Goal: Task Accomplishment & Management: Complete application form

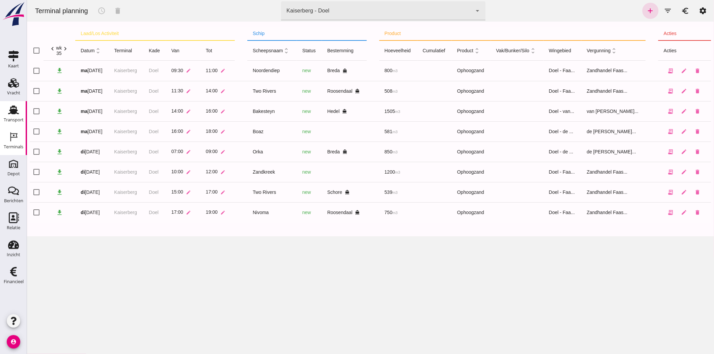
click at [3, 116] on link "Transport Transport" at bounding box center [13, 114] width 27 height 27
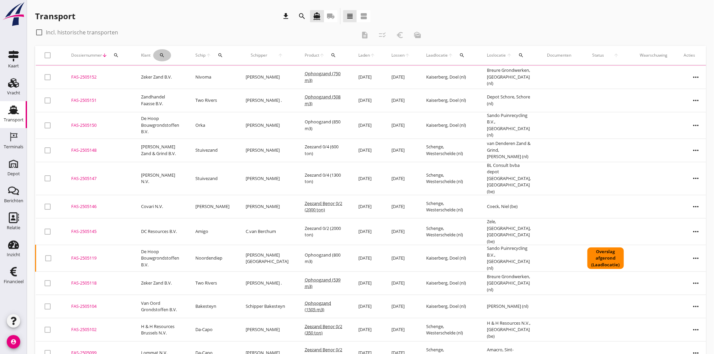
click at [166, 56] on div "search" at bounding box center [162, 55] width 18 height 5
click at [180, 79] on input "Zoeken op opdrachtgever..." at bounding box center [191, 74] width 70 height 11
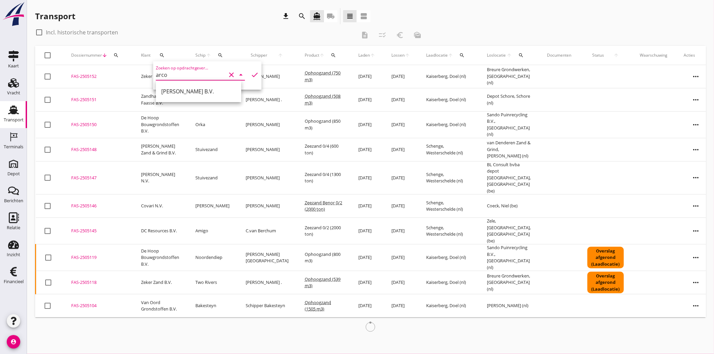
click at [186, 89] on div "[PERSON_NAME] B.V." at bounding box center [198, 91] width 75 height 8
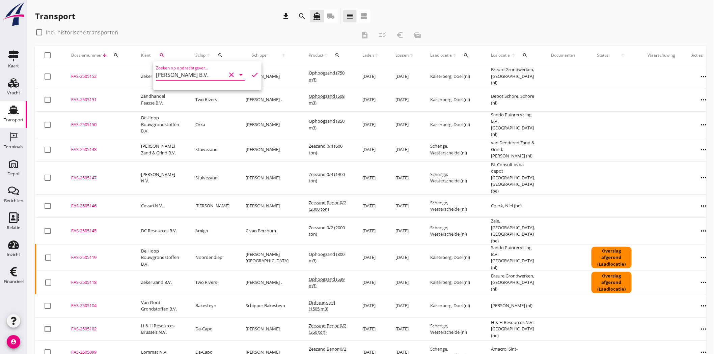
type input "[PERSON_NAME] B.V."
click at [257, 73] on div "Zoeken op opdrachtgever... Arco de Visser B.V. clear arrow_drop_down check" at bounding box center [207, 75] width 108 height 28
click at [252, 73] on icon "check" at bounding box center [255, 75] width 8 height 8
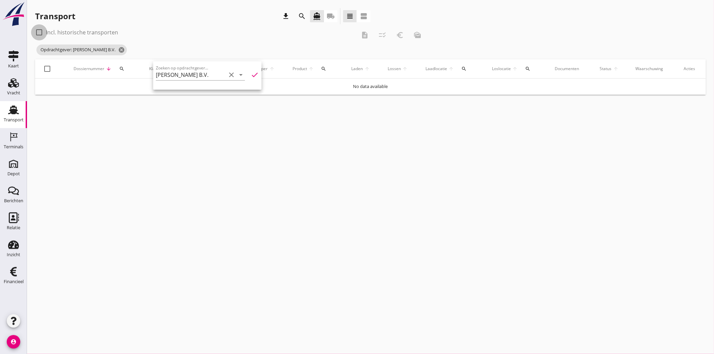
click at [39, 31] on div at bounding box center [38, 32] width 11 height 11
click at [118, 50] on icon "cancel" at bounding box center [121, 50] width 7 height 7
click at [38, 32] on div at bounding box center [38, 32] width 11 height 11
checkbox input "false"
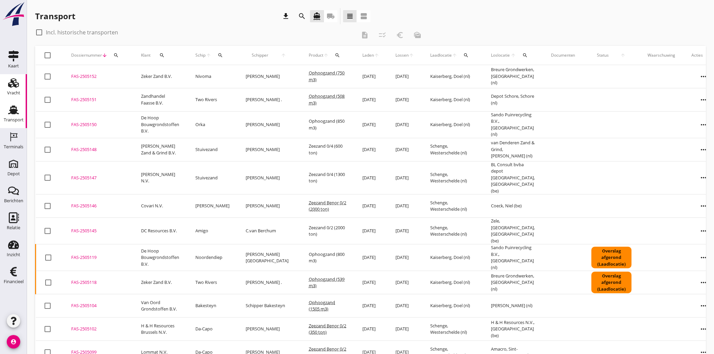
click at [11, 86] on icon "Vracht" at bounding box center [13, 83] width 11 height 11
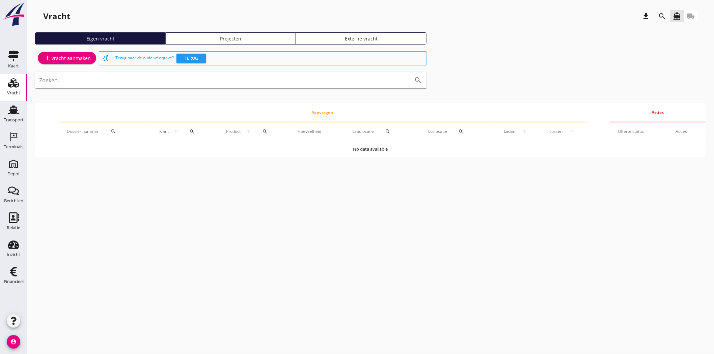
click at [78, 57] on div "add Vracht aanmaken" at bounding box center [67, 58] width 48 height 8
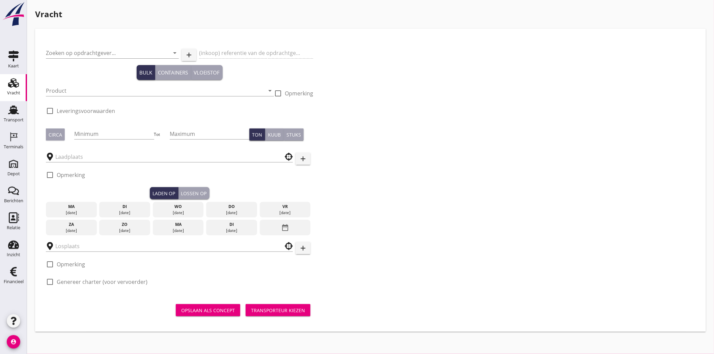
click at [369, 78] on div "Zoeken op opdrachtgever... arrow_drop_down add (inkoop) referentie van de opdra…" at bounding box center [370, 166] width 654 height 255
click at [91, 51] on input "Zoeken op opdrachtgever..." at bounding box center [103, 53] width 114 height 11
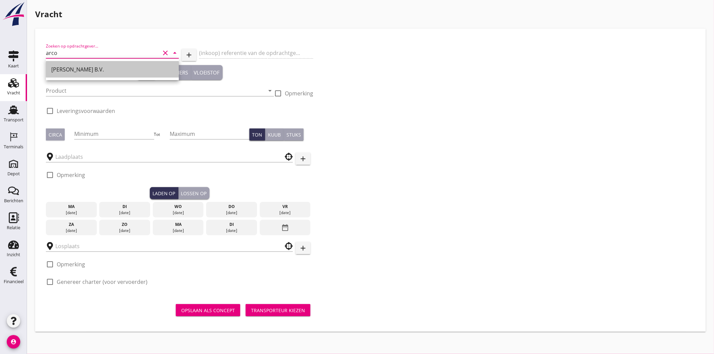
click at [87, 71] on div "[PERSON_NAME] B.V." at bounding box center [112, 69] width 122 height 8
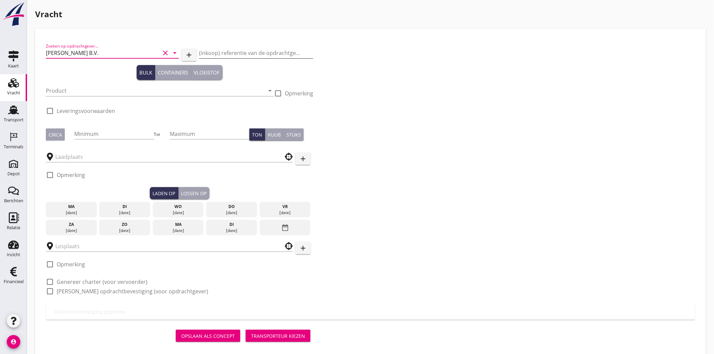
type input "[PERSON_NAME] B.V."
click at [236, 53] on input "(inkoop) referentie van de opdrachtgever" at bounding box center [256, 53] width 114 height 11
click at [260, 53] on input "(inkoop) referentie van de opdrachtgever" at bounding box center [256, 53] width 114 height 11
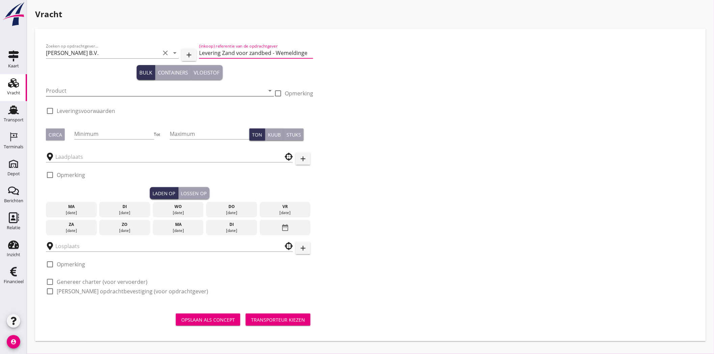
type input "Levering Zand voor zandbed - Wemeldinge"
click at [80, 87] on input "Product" at bounding box center [155, 90] width 219 height 11
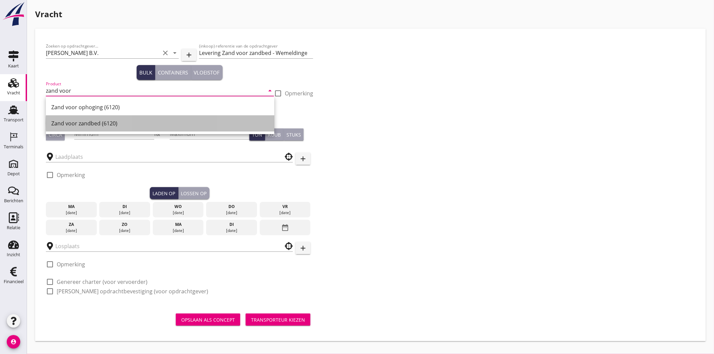
click at [129, 125] on div "Zand voor zandbed (6120)" at bounding box center [160, 123] width 218 height 8
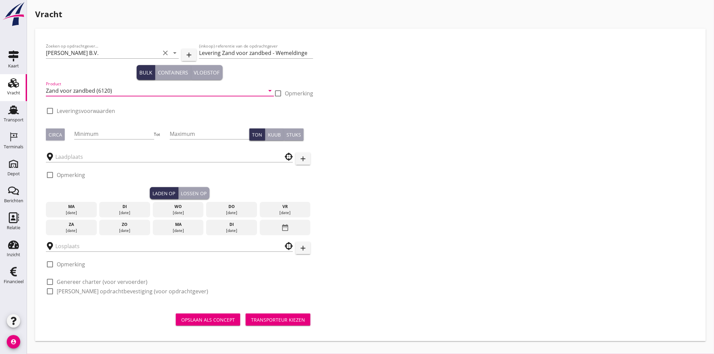
type input "Zand voor zandbed (6120)"
click at [366, 94] on div "Zoeken op opdrachtgever... Arco de Visser B.V. clear arrow_drop_down add (inkoo…" at bounding box center [370, 171] width 654 height 264
click at [45, 109] on div at bounding box center [49, 110] width 11 height 11
checkbox input "true"
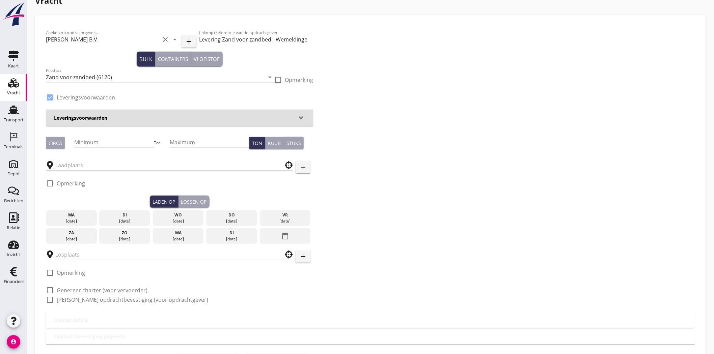
scroll to position [37, 0]
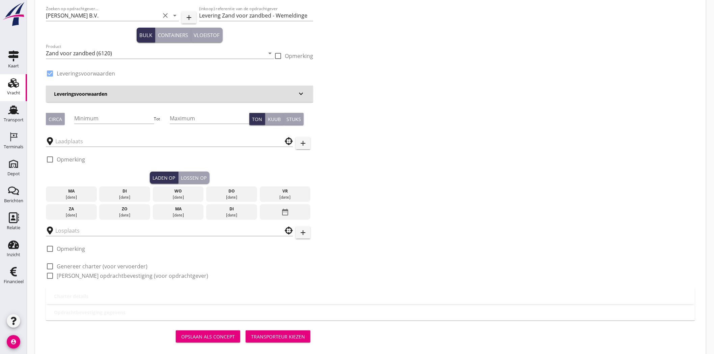
click at [106, 97] on h3 "Leveringsvoorwaarden" at bounding box center [175, 93] width 243 height 7
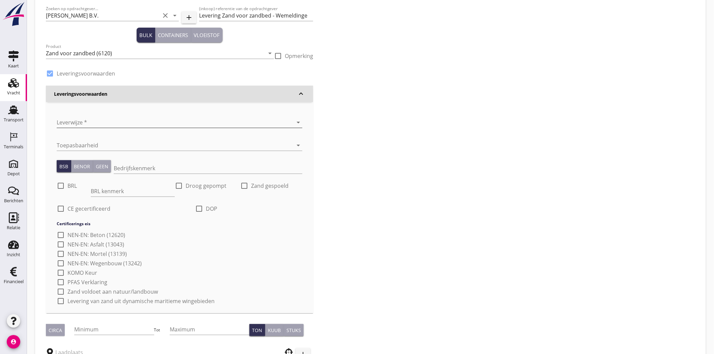
click at [148, 122] on div at bounding box center [170, 122] width 227 height 11
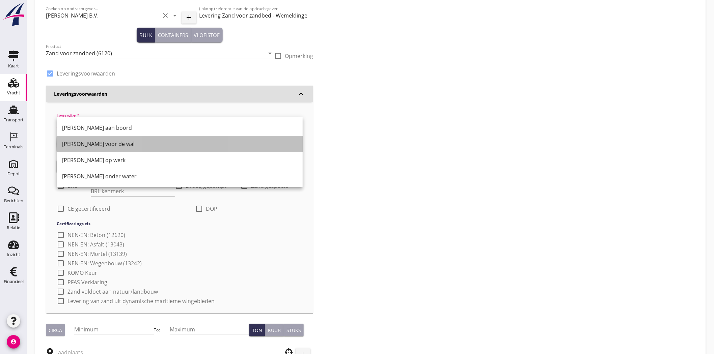
click at [147, 139] on div "[PERSON_NAME] voor de wal" at bounding box center [179, 144] width 235 height 16
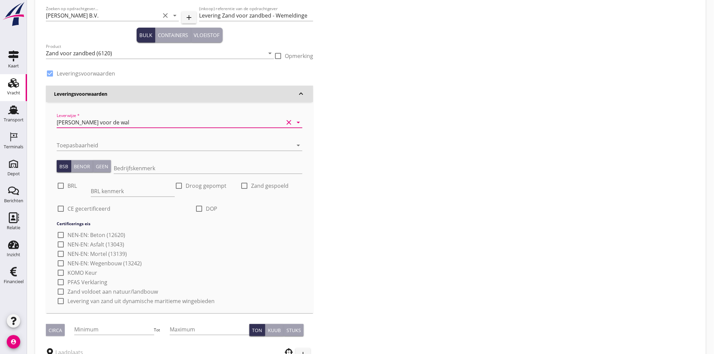
drag, startPoint x: 394, startPoint y: 122, endPoint x: 394, endPoint y: 136, distance: 14.2
click at [394, 136] on div "Zoeken op opdrachtgever... Arco de Visser B.V. clear arrow_drop_down add (inkoo…" at bounding box center [370, 250] width 654 height 497
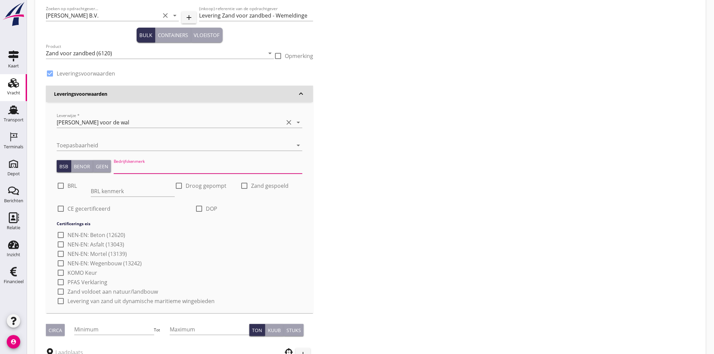
click at [159, 163] on input "Bedrijfskenmerk" at bounding box center [208, 168] width 189 height 11
type input "K20886/06"
click at [62, 183] on div at bounding box center [60, 185] width 11 height 11
checkbox input "true"
click at [146, 191] on input "BRL kenmerk" at bounding box center [133, 191] width 84 height 11
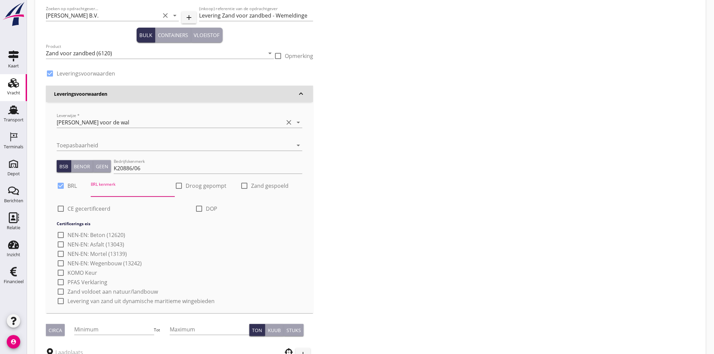
type input "9313"
drag, startPoint x: 374, startPoint y: 160, endPoint x: 238, endPoint y: 180, distance: 137.5
click at [368, 163] on div "Zoeken op opdrachtgever... Arco de Visser B.V. clear arrow_drop_down add (inkoo…" at bounding box center [370, 250] width 654 height 497
click at [198, 206] on div at bounding box center [199, 208] width 11 height 11
checkbox input "true"
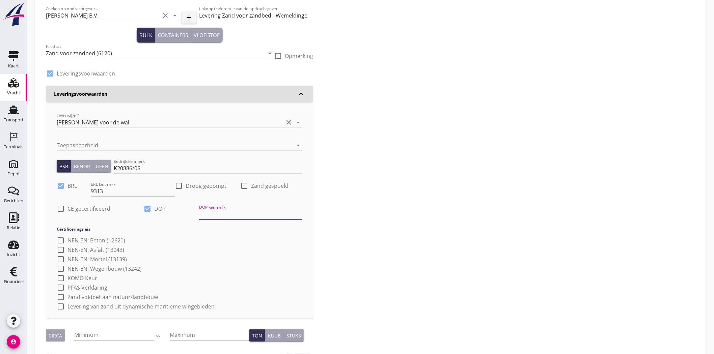
click at [221, 214] on input "DOP kenmerk" at bounding box center [250, 214] width 103 height 11
type input "Rev.: [DOMAIN_NAME]"
drag, startPoint x: 295, startPoint y: 146, endPoint x: 511, endPoint y: 121, distance: 217.3
click at [511, 121] on div "Zoeken op opdrachtgever... Arco de Visser B.V. clear arrow_drop_down add (inkoo…" at bounding box center [370, 253] width 654 height 502
click at [70, 211] on label "CE gecertificeerd" at bounding box center [88, 208] width 43 height 7
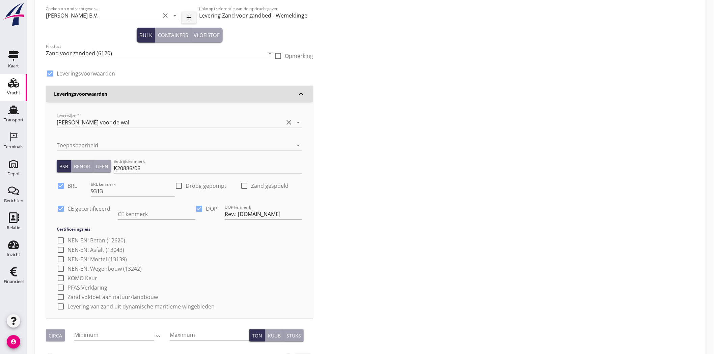
checkbox input "true"
click at [162, 215] on input "CE kenmerk" at bounding box center [157, 214] width 78 height 11
type input "CE2+ 08-0620-CPR-43807"
click at [338, 197] on div "Zoeken op opdrachtgever... Arco de Visser B.V. clear arrow_drop_down add (inkoo…" at bounding box center [370, 253] width 654 height 502
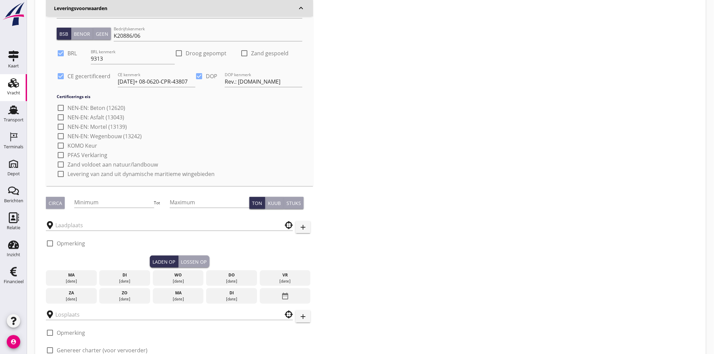
scroll to position [233, 0]
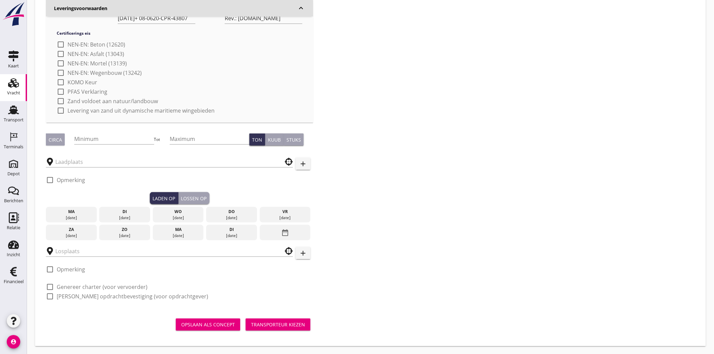
drag, startPoint x: 49, startPoint y: 287, endPoint x: 53, endPoint y: 295, distance: 9.2
click at [49, 287] on div at bounding box center [49, 286] width 11 height 11
checkbox input "true"
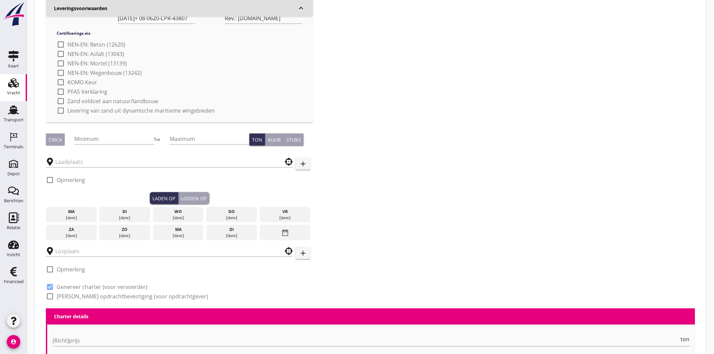
click at [49, 295] on div at bounding box center [49, 296] width 11 height 11
checkbox input "true"
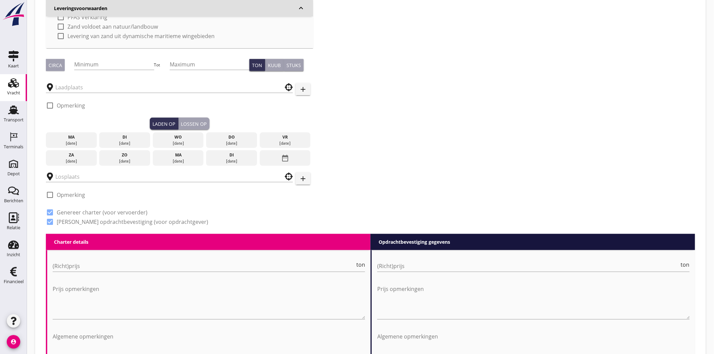
scroll to position [308, 0]
click at [402, 267] on input "(Richt)prijs" at bounding box center [528, 266] width 302 height 11
type input "10.75"
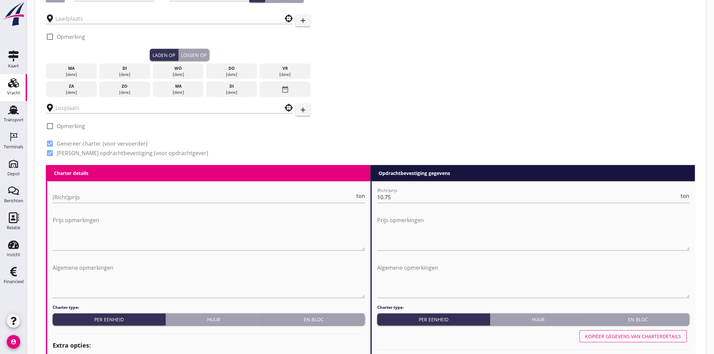
scroll to position [458, 0]
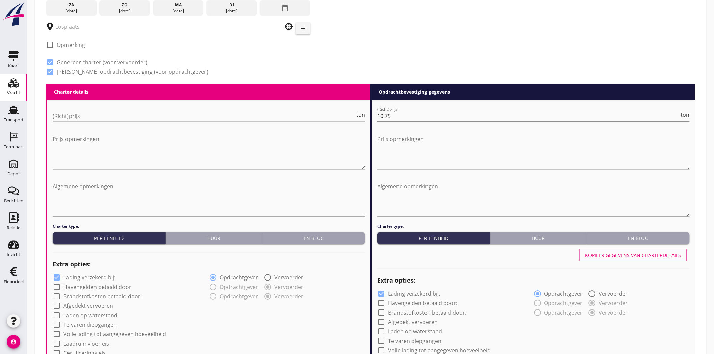
click at [687, 113] on span "ton" at bounding box center [685, 114] width 9 height 5
click at [687, 113] on span "TEU" at bounding box center [684, 114] width 10 height 5
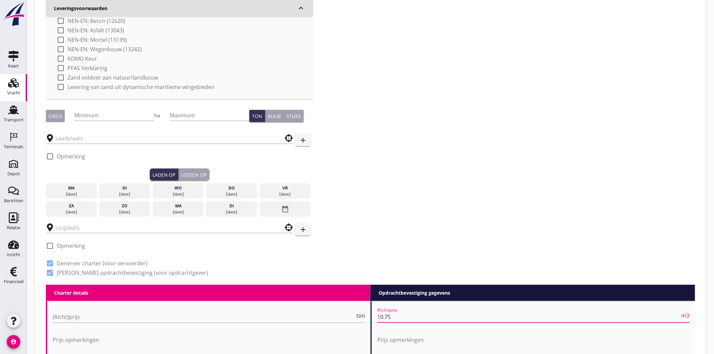
scroll to position [121, 0]
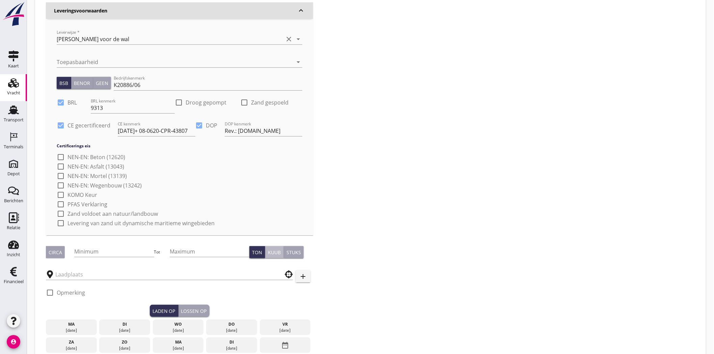
click at [271, 250] on div "Kuub" at bounding box center [274, 252] width 13 height 7
click at [467, 234] on div "Zoeken op opdrachtgever... Arco de Visser B.V. clear arrow_drop_down add (inkoo…" at bounding box center [370, 170] width 654 height 502
click at [55, 253] on div "Circa" at bounding box center [55, 252] width 13 height 7
click at [59, 204] on div at bounding box center [60, 204] width 11 height 11
checkbox input "true"
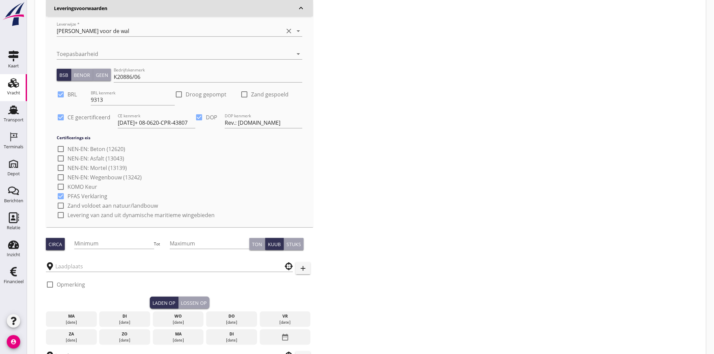
scroll to position [187, 0]
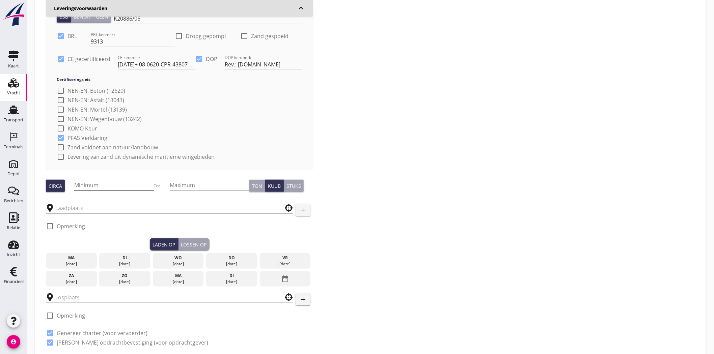
click at [110, 184] on input "Minimum" at bounding box center [114, 185] width 80 height 11
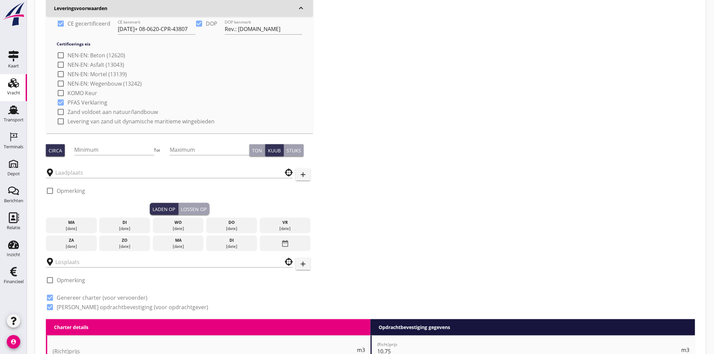
scroll to position [225, 0]
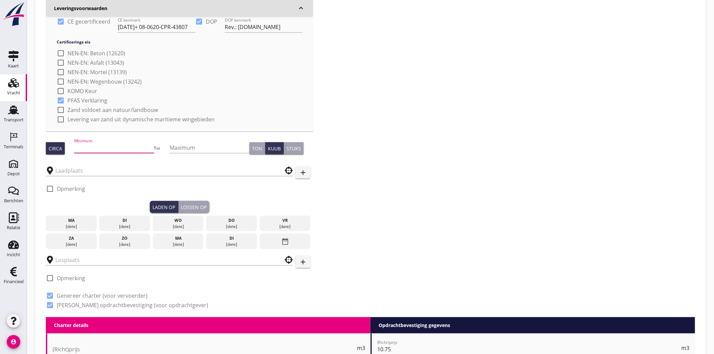
click at [94, 148] on input "Minimum" at bounding box center [114, 147] width 80 height 11
type input "900"
click at [524, 130] on div "Zoeken op opdrachtgever... Arco de Visser B.V. clear arrow_drop_down add (inkoo…" at bounding box center [370, 66] width 654 height 502
click at [76, 167] on input "text" at bounding box center [164, 170] width 219 height 11
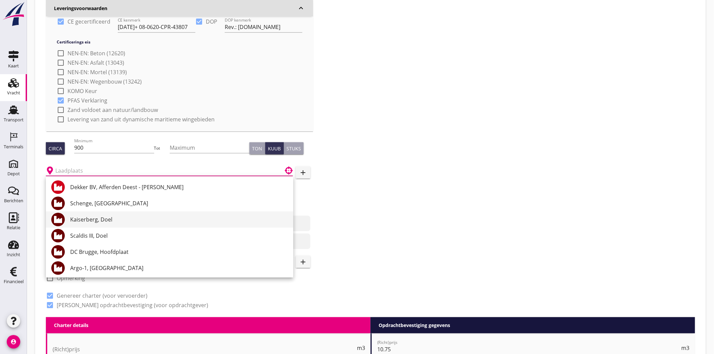
click at [81, 218] on div "Kaiserberg, Doel" at bounding box center [179, 219] width 218 height 8
type input "Kaiserberg, Doel"
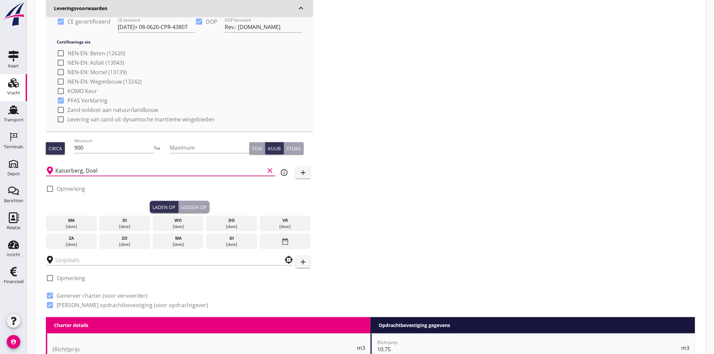
click at [122, 224] on div "[DATE]" at bounding box center [125, 227] width 48 height 6
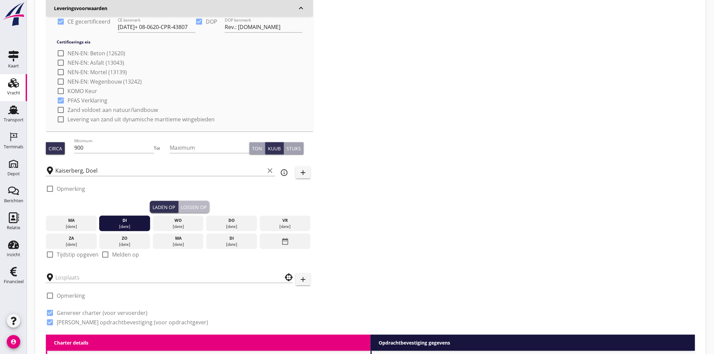
click at [185, 209] on div "Lossen op" at bounding box center [194, 207] width 26 height 7
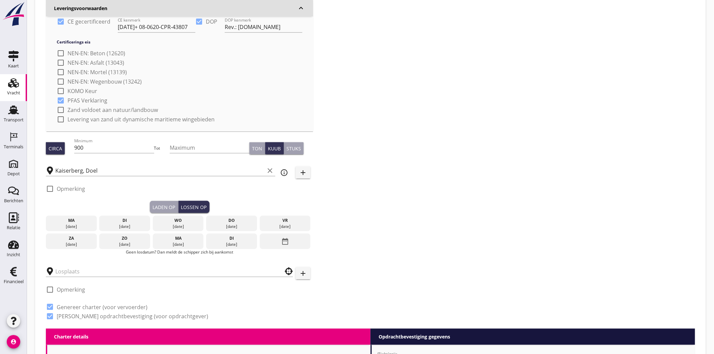
click at [180, 226] on div "[DATE]" at bounding box center [178, 227] width 48 height 6
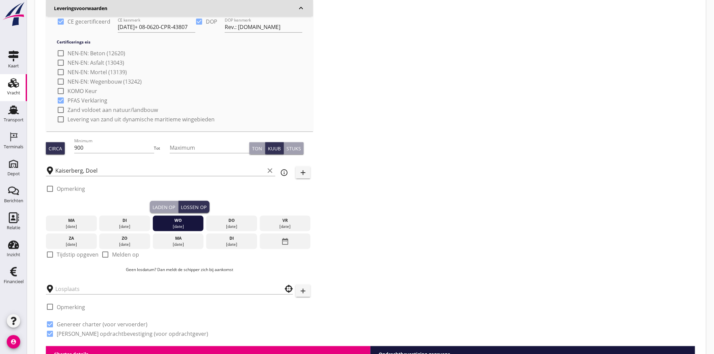
click at [62, 79] on div at bounding box center [60, 81] width 11 height 11
checkbox input "true"
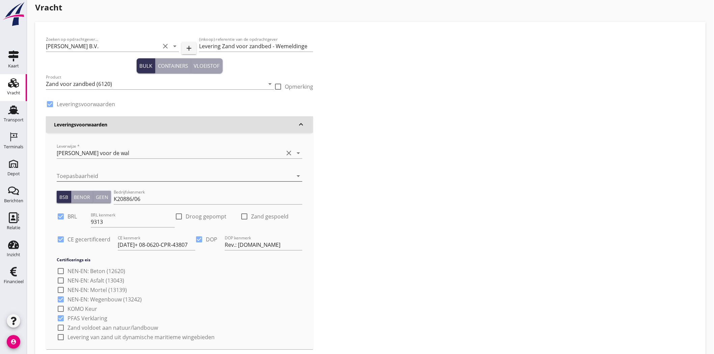
scroll to position [0, 0]
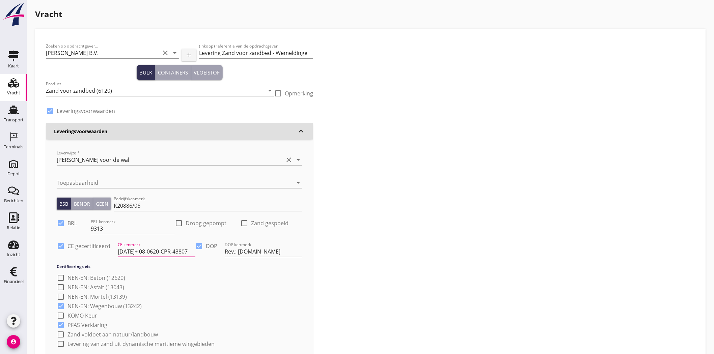
click at [179, 254] on input "CE2+ 08-0620-CPR-43807" at bounding box center [157, 251] width 78 height 11
drag, startPoint x: 186, startPoint y: 251, endPoint x: 92, endPoint y: 254, distance: 94.1
click at [93, 254] on div "check_box CE gecertificeerd CE kenmerk CE2+ 08-0620-CPR-43807 check_box DOP DOP…" at bounding box center [180, 252] width 246 height 23
click at [366, 218] on div "Zoeken op opdrachtgever... Arco de Visser B.V. clear arrow_drop_down add (inkoo…" at bounding box center [370, 304] width 654 height 531
click at [208, 223] on label "Droog gepompt" at bounding box center [205, 223] width 41 height 7
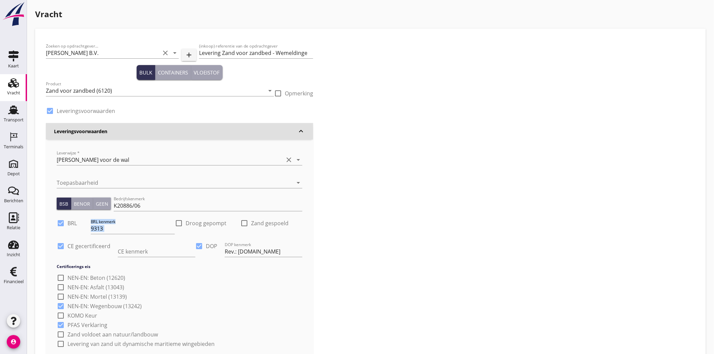
checkbox input "true"
click at [403, 210] on div "Zoeken op opdrachtgever... Arco de Visser B.V. clear arrow_drop_down add (inkoo…" at bounding box center [370, 304] width 654 height 531
click at [256, 186] on div at bounding box center [170, 182] width 227 height 11
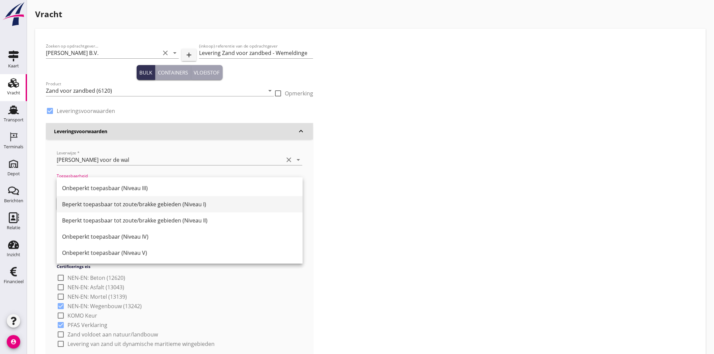
click at [251, 202] on div "Beperkt toepasbaar tot zoute/brakke gebieden (Niveau I)" at bounding box center [179, 204] width 235 height 8
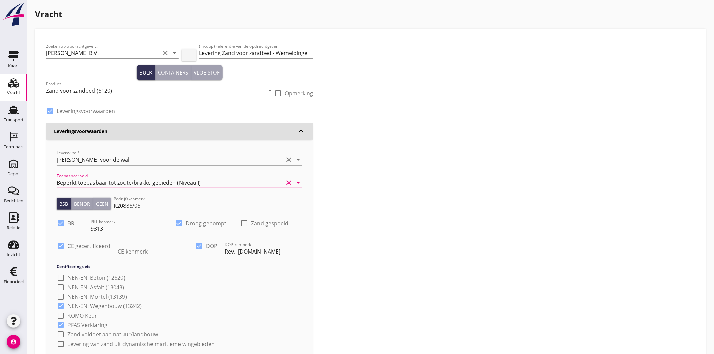
click at [314, 195] on div "Zoeken op opdrachtgever... Arco de Visser B.V. clear arrow_drop_down add (inkoo…" at bounding box center [179, 304] width 272 height 531
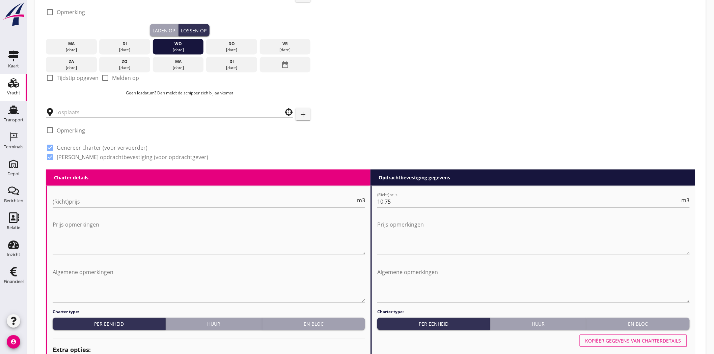
scroll to position [412, 0]
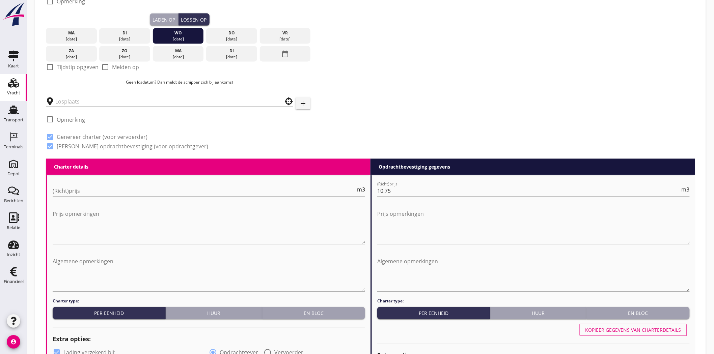
click at [107, 101] on input "text" at bounding box center [164, 101] width 219 height 11
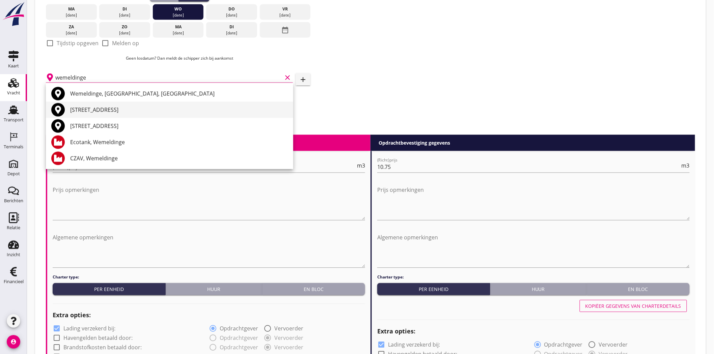
scroll to position [450, 0]
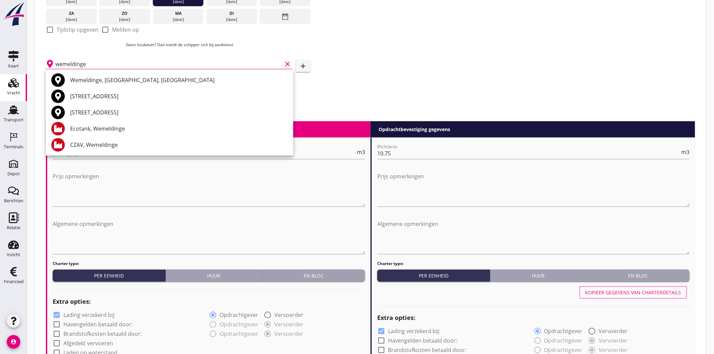
drag, startPoint x: 90, startPoint y: 142, endPoint x: 121, endPoint y: 124, distance: 35.8
click at [90, 142] on div "CZAV, Wemeldinge" at bounding box center [179, 145] width 218 height 8
type input "CZAV, Wemeldinge"
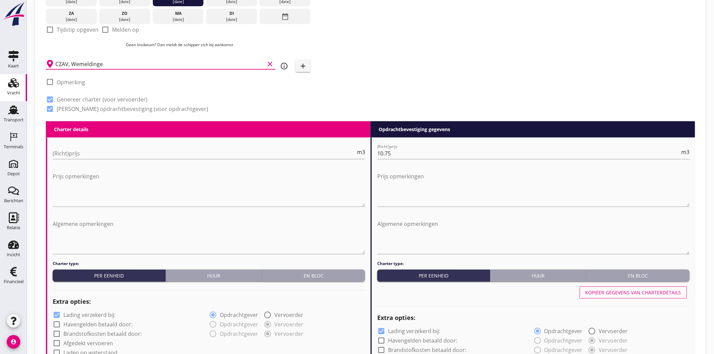
click at [209, 144] on div "(Richt)prijs m3" at bounding box center [209, 155] width 312 height 22
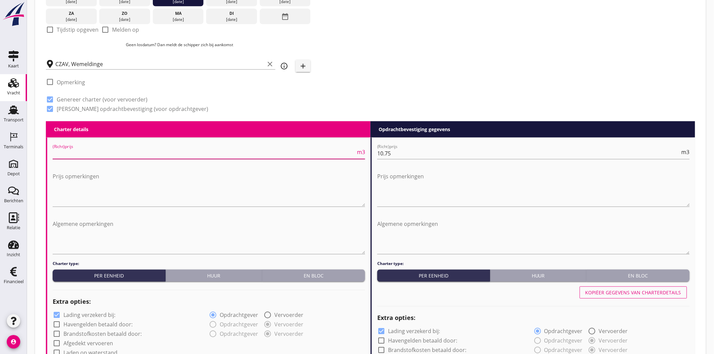
click at [209, 153] on input "(Richt)prijs" at bounding box center [204, 153] width 303 height 11
click at [47, 80] on div at bounding box center [49, 82] width 11 height 11
checkbox input "true"
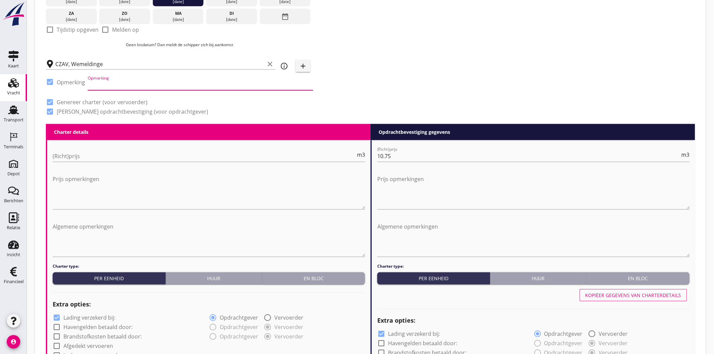
click at [107, 85] on input "Opmerking" at bounding box center [200, 85] width 225 height 11
type input "Kraan: [PERSON_NAME]: [PHONE_NUMBER]"
click at [173, 146] on div "(Richt)prijs m3" at bounding box center [209, 157] width 312 height 23
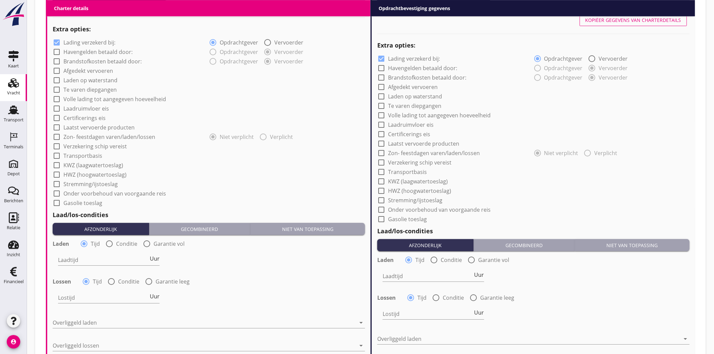
scroll to position [712, 0]
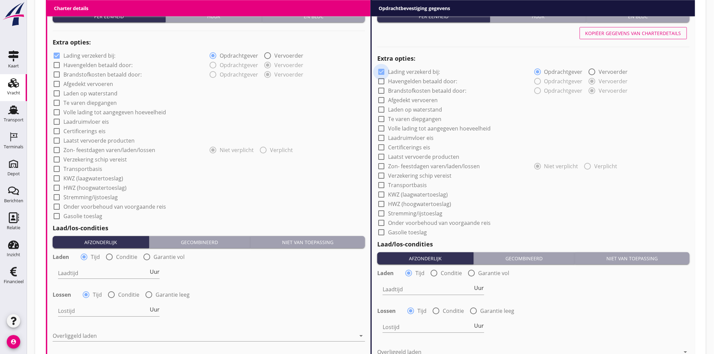
click at [381, 72] on div at bounding box center [380, 71] width 11 height 11
checkbox input "false"
click at [58, 55] on div at bounding box center [56, 55] width 11 height 11
checkbox input "false"
click at [381, 231] on div at bounding box center [380, 232] width 11 height 11
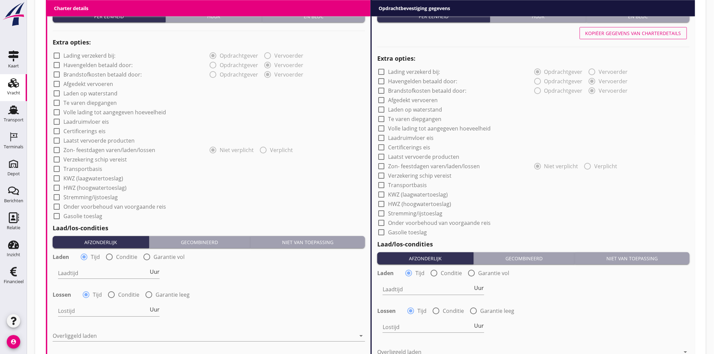
checkbox input "true"
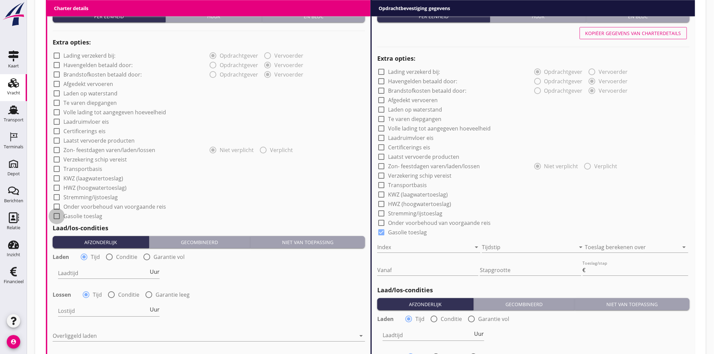
click at [54, 217] on div at bounding box center [56, 215] width 11 height 11
checkbox input "true"
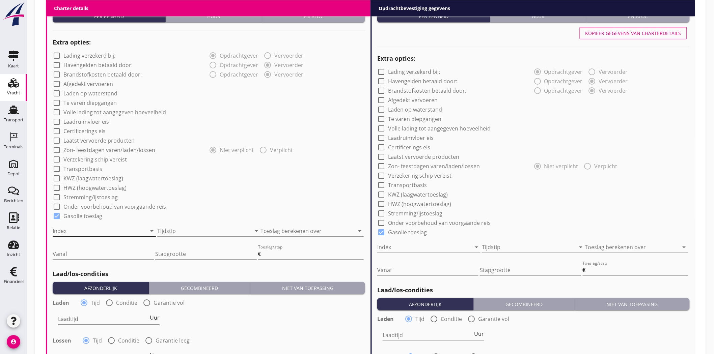
click at [61, 232] on div at bounding box center [95, 231] width 84 height 11
click at [65, 235] on div "FOD Economie" at bounding box center [104, 236] width 92 height 8
click at [181, 227] on div at bounding box center [199, 231] width 84 height 11
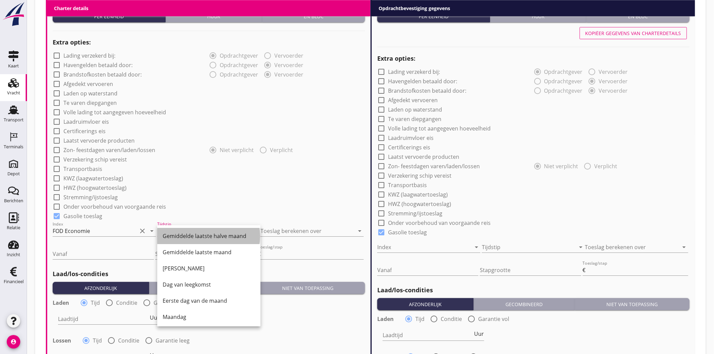
click at [192, 237] on div "Gemiddelde laatste halve maand" at bounding box center [209, 236] width 92 height 8
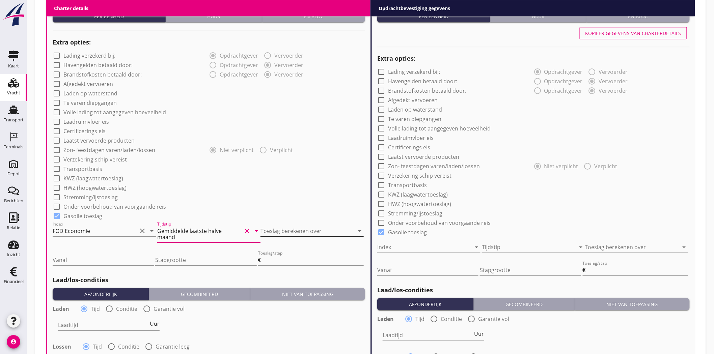
click at [297, 228] on div at bounding box center [302, 231] width 84 height 11
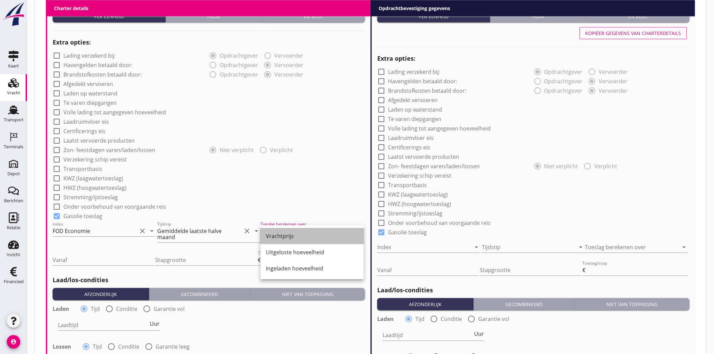
click at [305, 237] on div "Vrachtprijs" at bounding box center [312, 236] width 92 height 8
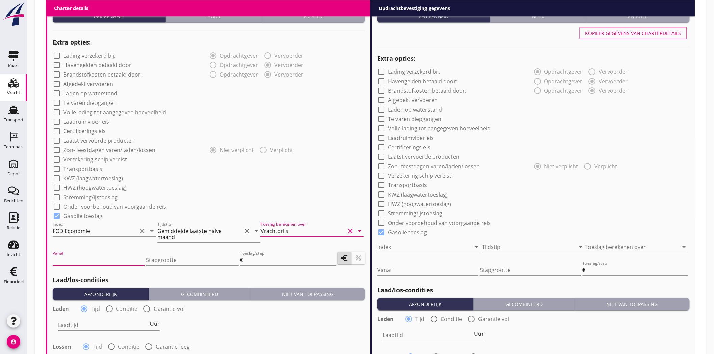
click at [75, 260] on input "Vanaf" at bounding box center [99, 260] width 92 height 11
type input "600"
click at [164, 256] on input "Stapgrootte" at bounding box center [192, 260] width 92 height 11
type input "25"
click at [360, 258] on icon "percent" at bounding box center [358, 258] width 8 height 8
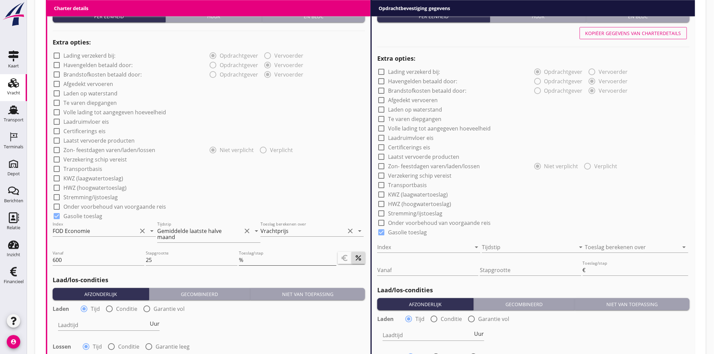
click at [320, 262] on input "Toeslag/stap" at bounding box center [290, 260] width 92 height 11
type input "1"
click at [421, 269] on input "Vanaf" at bounding box center [427, 270] width 101 height 11
click at [410, 245] on div at bounding box center [419, 247] width 84 height 11
click at [410, 251] on div "FOD Economie" at bounding box center [428, 252] width 92 height 8
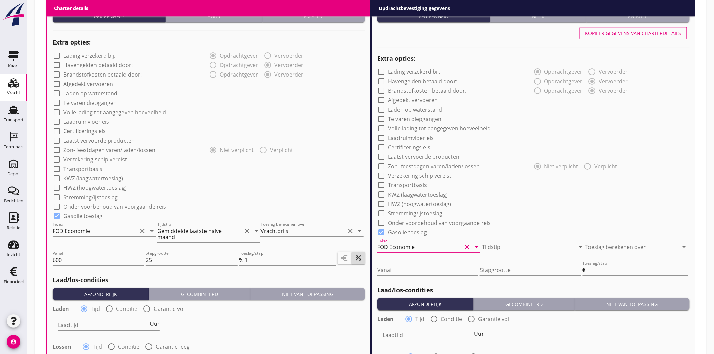
click at [500, 244] on div at bounding box center [524, 247] width 84 height 11
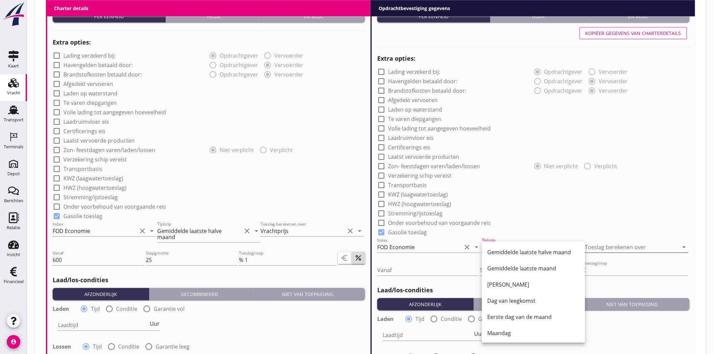
click at [637, 248] on div at bounding box center [627, 247] width 84 height 11
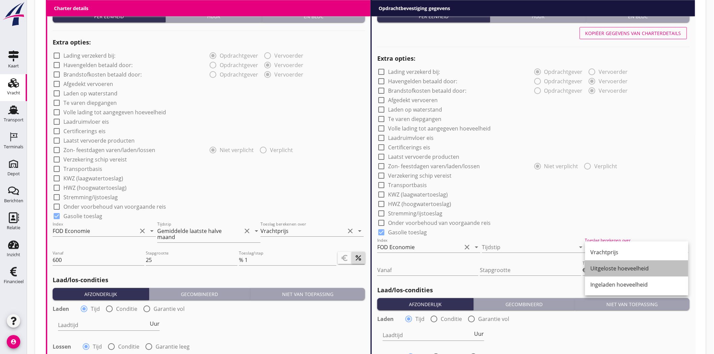
click at [639, 267] on div "Uitgeloste hoeveelheid" at bounding box center [636, 268] width 92 height 8
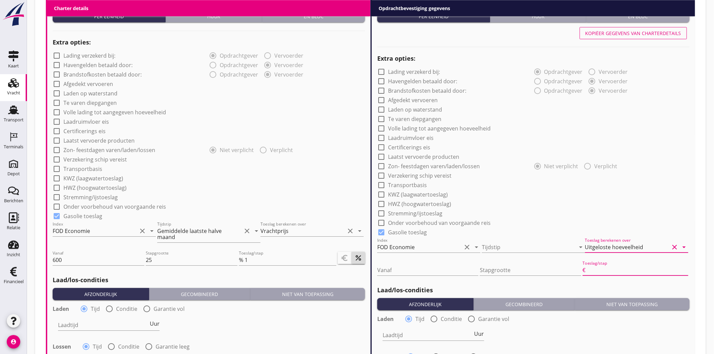
click at [639, 267] on input "Toeslag/stap" at bounding box center [637, 270] width 101 height 11
type input "0.06"
click at [536, 268] on input "Stapgrootte" at bounding box center [530, 270] width 101 height 11
type input "25"
click at [447, 273] on input "Vanaf" at bounding box center [427, 270] width 101 height 11
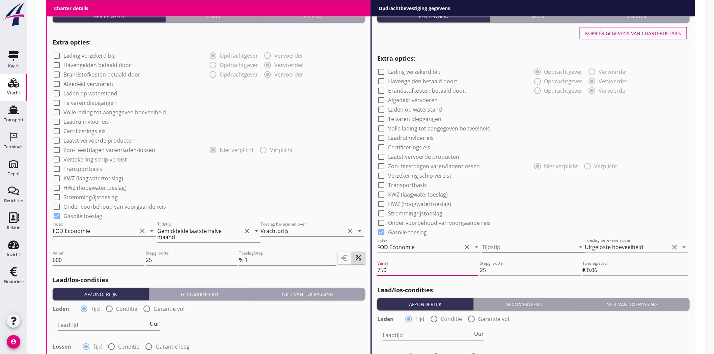
type input "750"
click at [534, 247] on div at bounding box center [524, 247] width 84 height 11
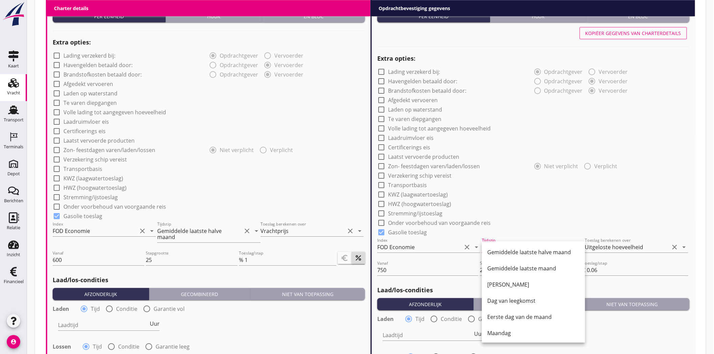
click at [534, 247] on div "Gemiddelde laatste halve maand" at bounding box center [533, 252] width 92 height 16
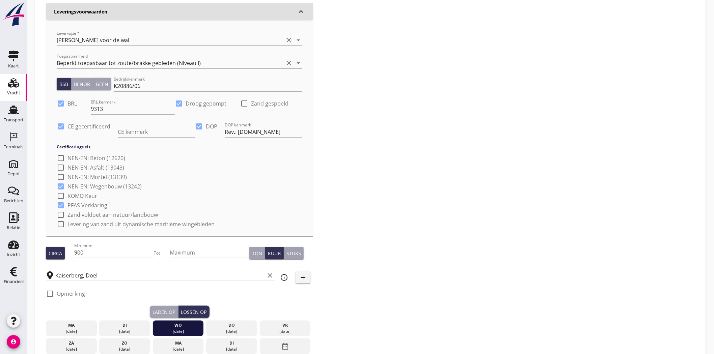
scroll to position [75, 0]
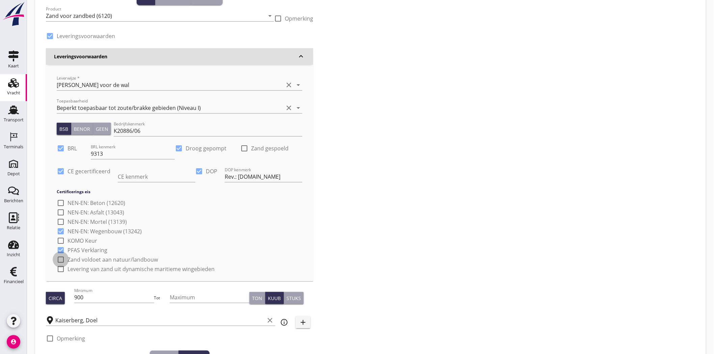
click at [59, 260] on div at bounding box center [60, 259] width 11 height 11
checkbox input "true"
click at [60, 270] on div at bounding box center [60, 268] width 11 height 11
checkbox input "true"
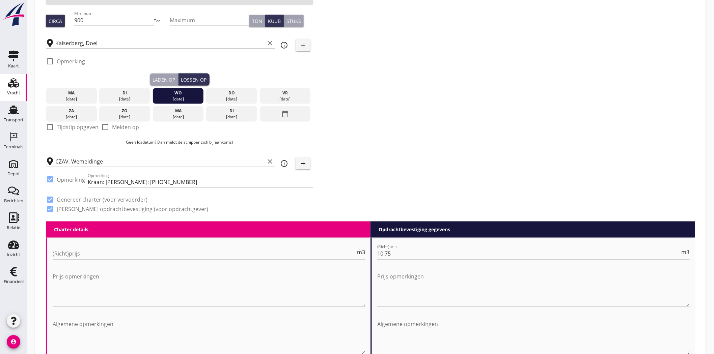
scroll to position [412, 0]
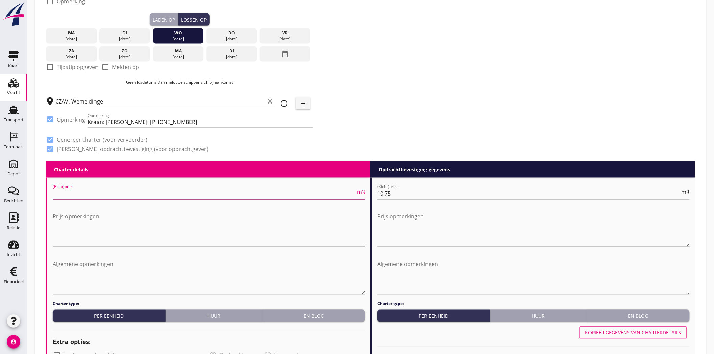
click at [66, 192] on input "(Richt)prijs" at bounding box center [204, 194] width 303 height 11
type input "2.30"
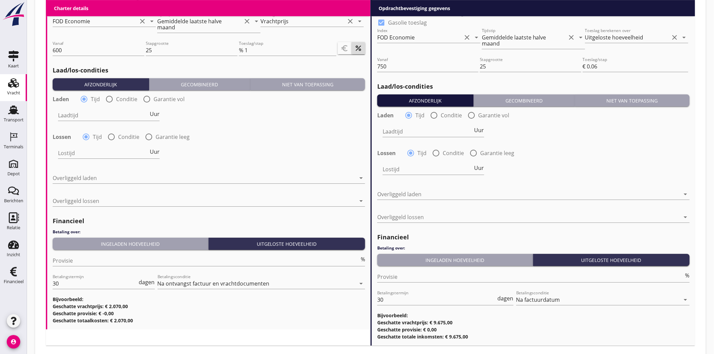
scroll to position [959, 0]
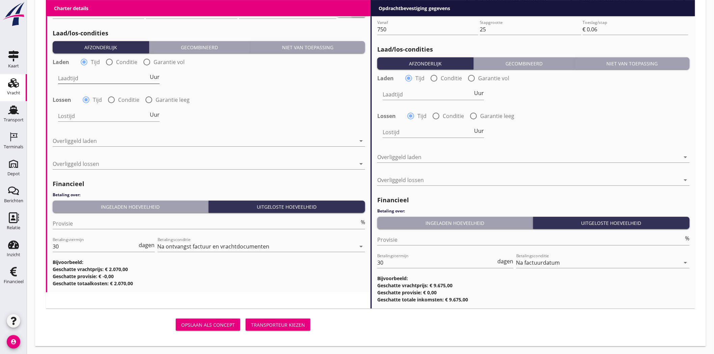
click at [156, 77] on span "Uur" at bounding box center [155, 76] width 10 height 5
type input "1"
click at [155, 112] on span "Uur" at bounding box center [155, 114] width 10 height 5
type input "1"
click at [480, 90] on span "Uur" at bounding box center [479, 92] width 10 height 5
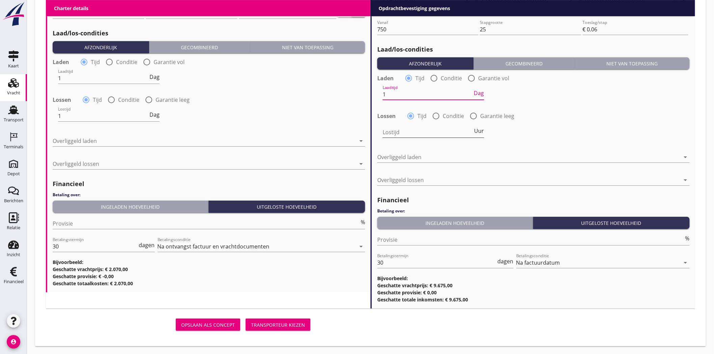
type input "1"
click at [477, 130] on span "Uur" at bounding box center [479, 130] width 10 height 5
type input "1"
click at [134, 137] on div at bounding box center [204, 141] width 303 height 11
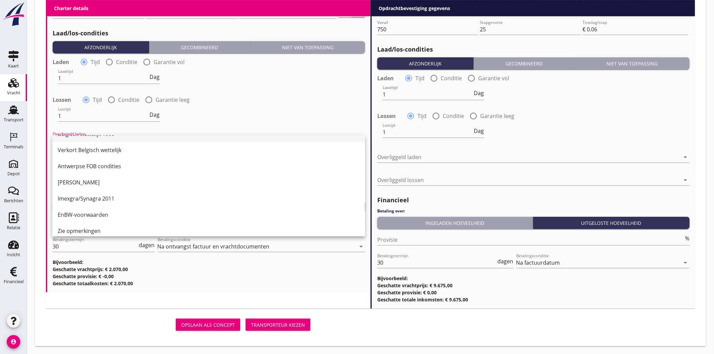
scroll to position [112, 0]
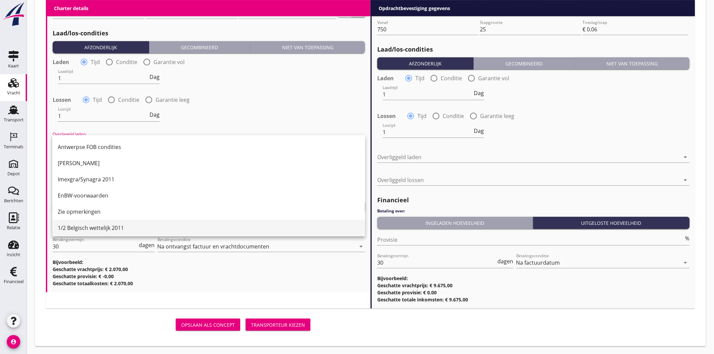
click at [120, 226] on div "1/2 Belgisch wettelijk 2011" at bounding box center [209, 228] width 302 height 8
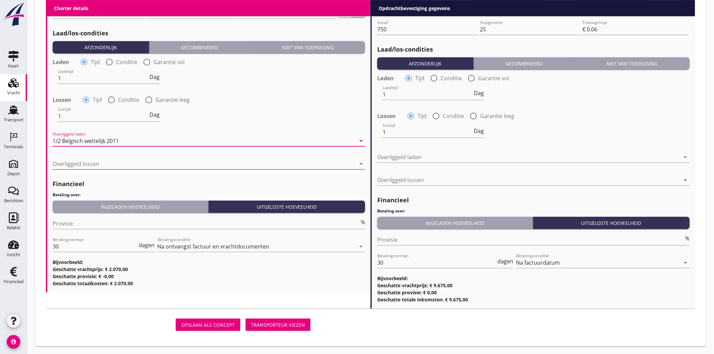
drag, startPoint x: 84, startPoint y: 154, endPoint x: 83, endPoint y: 160, distance: 6.1
click at [83, 158] on div "Overliggeld lossen arrow_drop_down" at bounding box center [209, 165] width 312 height 22
click at [83, 160] on div at bounding box center [204, 164] width 303 height 11
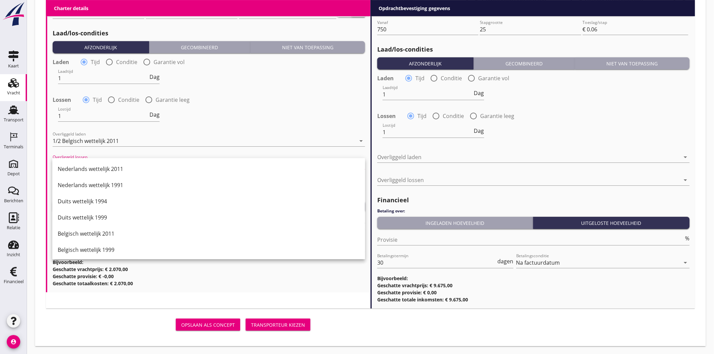
click at [93, 171] on div "Nederlands wettelijk 2011" at bounding box center [209, 169] width 302 height 8
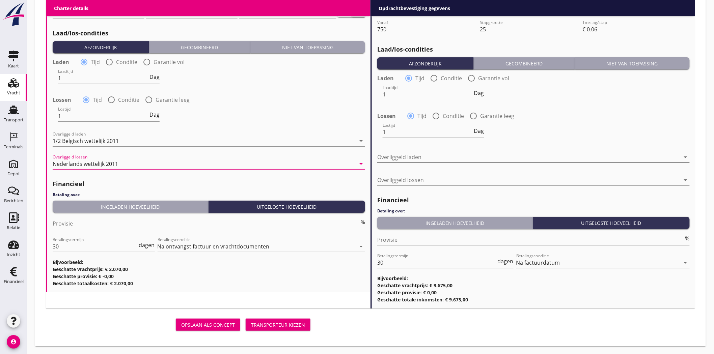
click at [427, 159] on div at bounding box center [528, 157] width 303 height 11
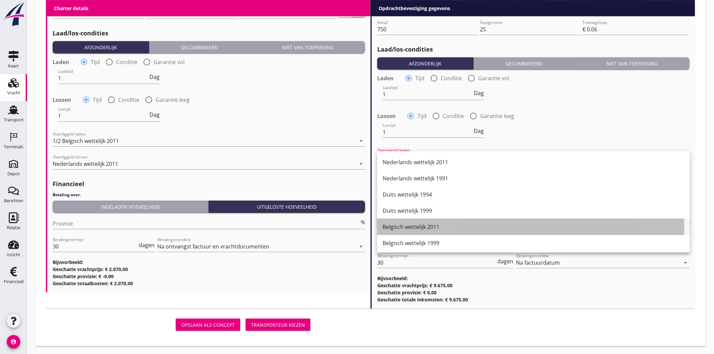
click at [426, 226] on div "Belgisch wettelijk 2011" at bounding box center [533, 227] width 302 height 8
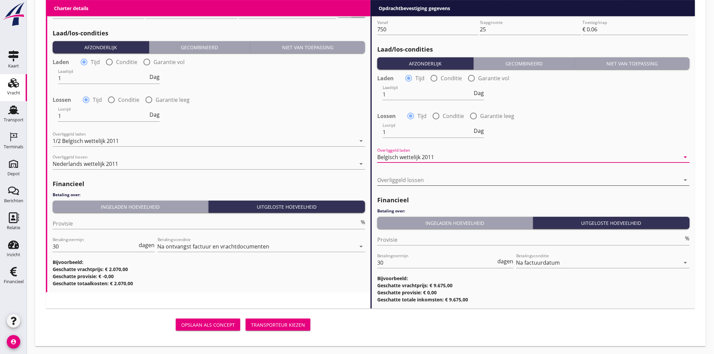
click at [419, 177] on div at bounding box center [528, 180] width 303 height 11
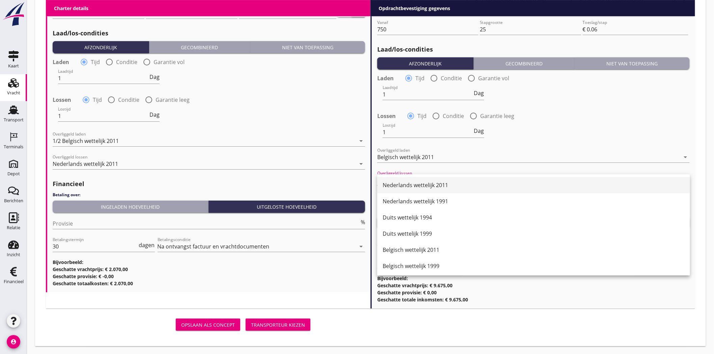
click at [417, 187] on div "Nederlands wettelijk 2011" at bounding box center [533, 185] width 302 height 8
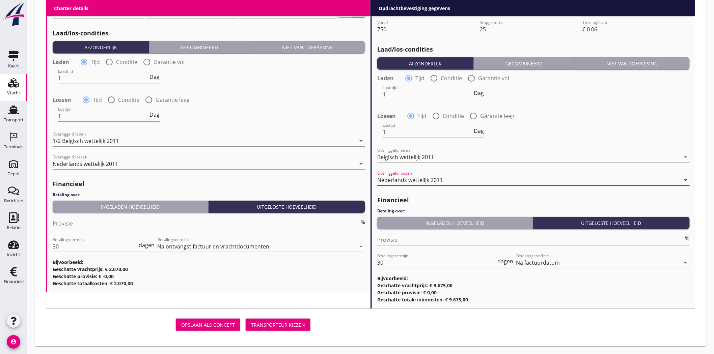
click at [454, 193] on div "Financieel Betaling over: Ingeladen hoeveelheid Uitgeloste hoeveelheid Provisie…" at bounding box center [533, 247] width 312 height 111
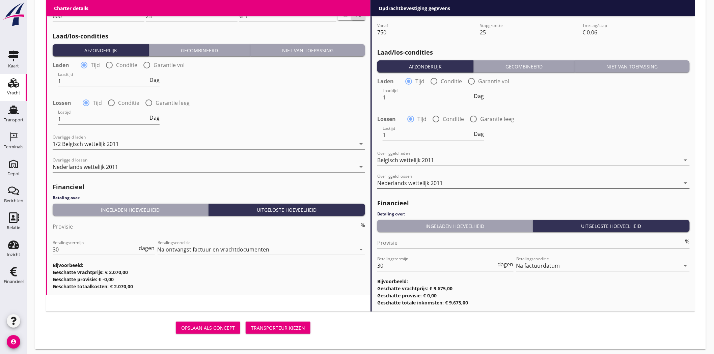
scroll to position [959, 0]
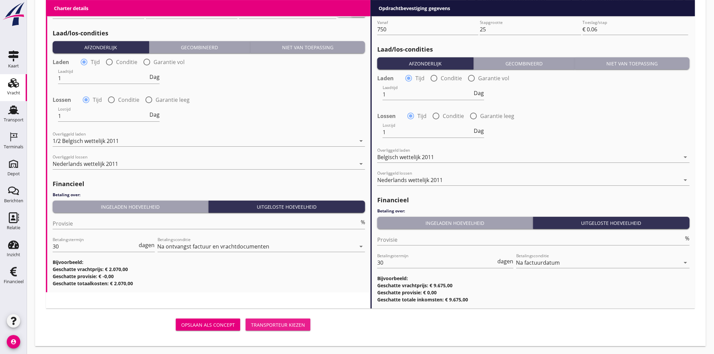
click at [300, 327] on div "Transporteur kiezen" at bounding box center [278, 324] width 54 height 7
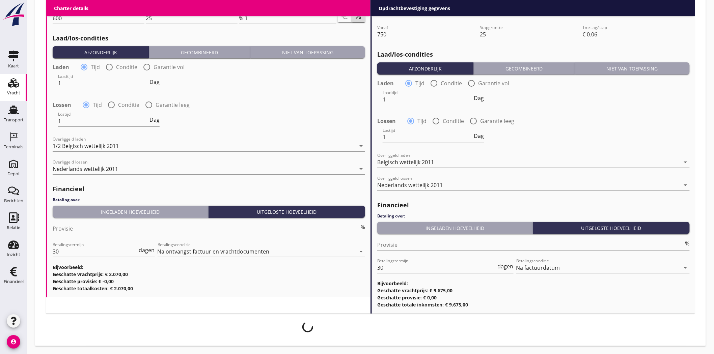
scroll to position [953, 0]
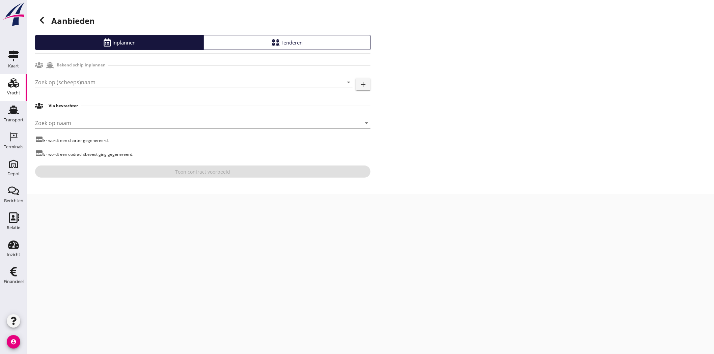
click at [97, 84] on input "Zoek op (scheeps)naam" at bounding box center [184, 82] width 298 height 11
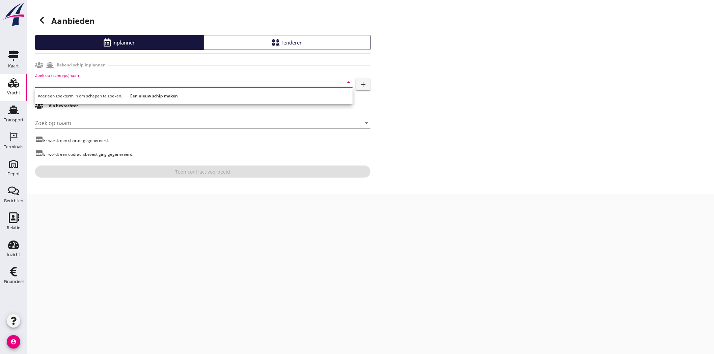
click at [83, 79] on input "Zoek op (scheeps)naam" at bounding box center [184, 82] width 298 height 11
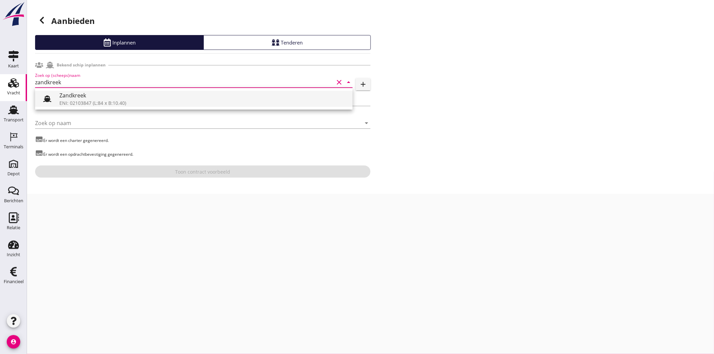
click at [89, 96] on div "Zandkreek" at bounding box center [203, 95] width 288 height 8
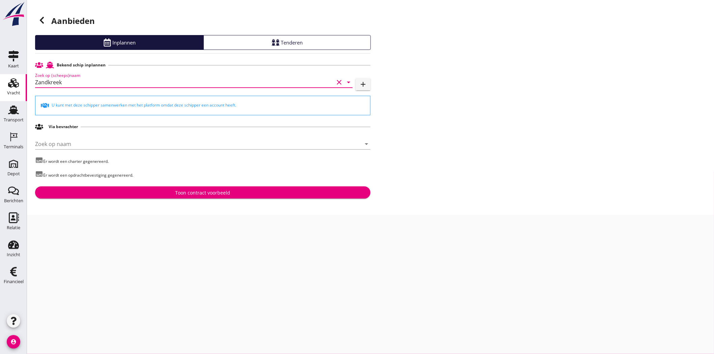
type input "Zandkreek"
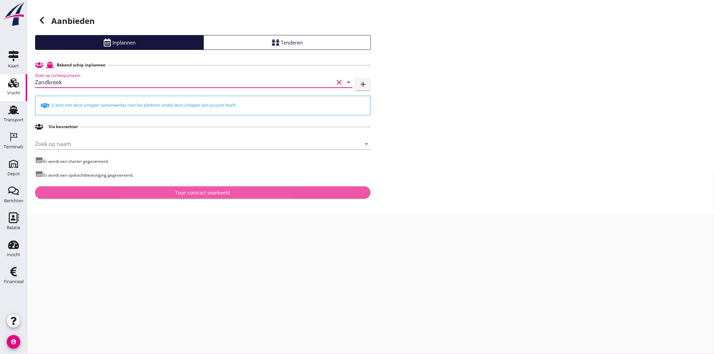
click at [217, 188] on button "Toon contract voorbeeld" at bounding box center [202, 192] width 335 height 12
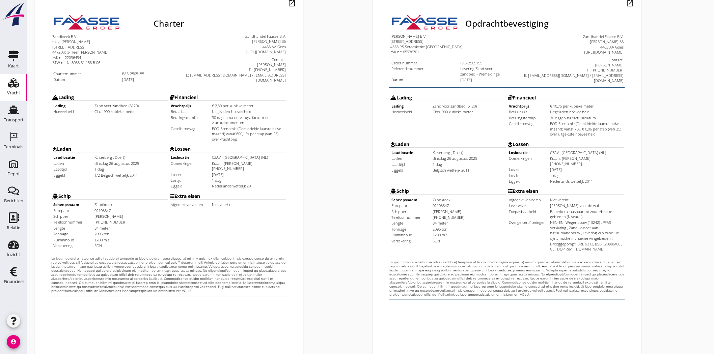
scroll to position [145, 0]
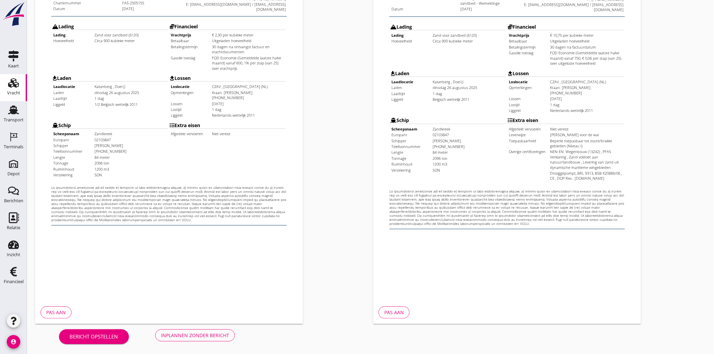
click at [187, 333] on div "Inplannen zonder bericht" at bounding box center [195, 335] width 68 height 7
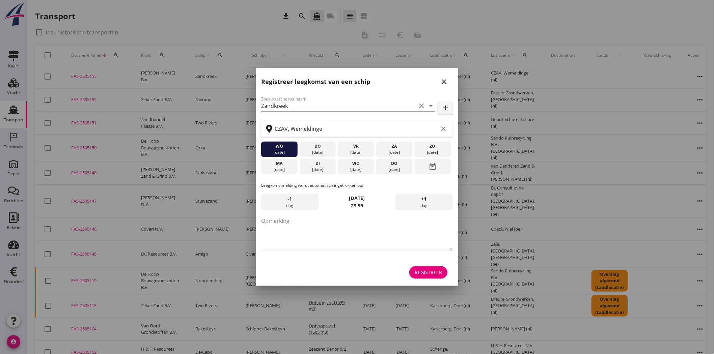
click at [443, 78] on icon "close" at bounding box center [444, 82] width 8 height 8
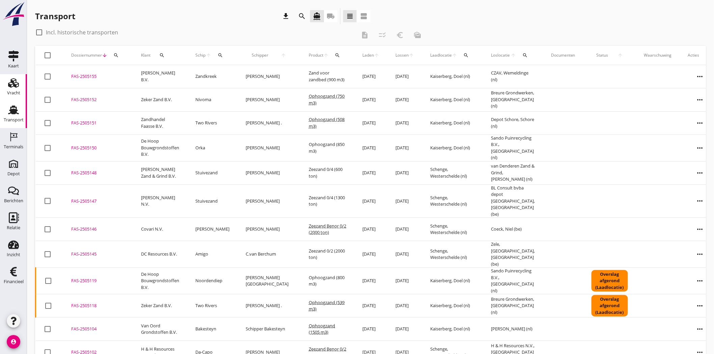
click at [16, 88] on div "Vracht" at bounding box center [13, 92] width 13 height 9
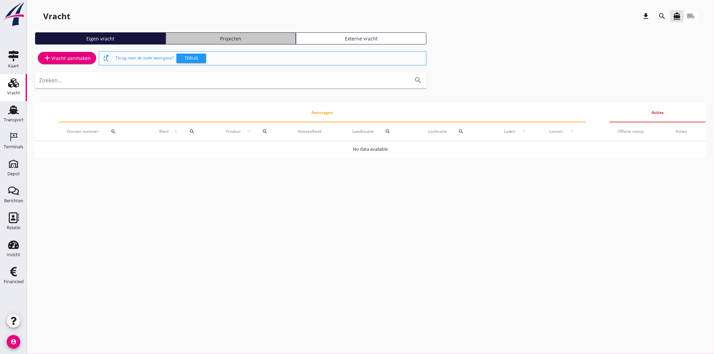
click at [269, 36] on div "Projecten" at bounding box center [231, 38] width 124 height 7
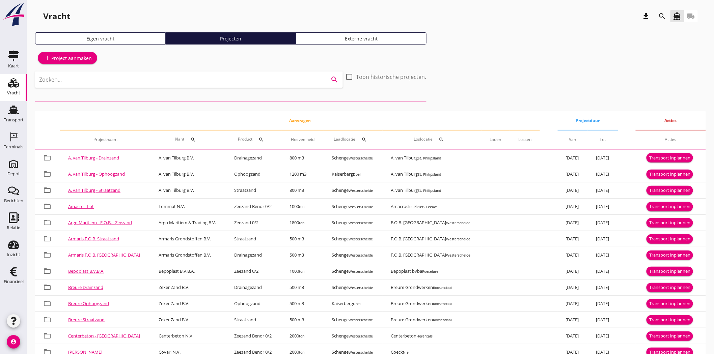
click at [89, 76] on input "Zoeken..." at bounding box center [179, 79] width 281 height 11
click at [666, 14] on icon "search" at bounding box center [662, 16] width 8 height 8
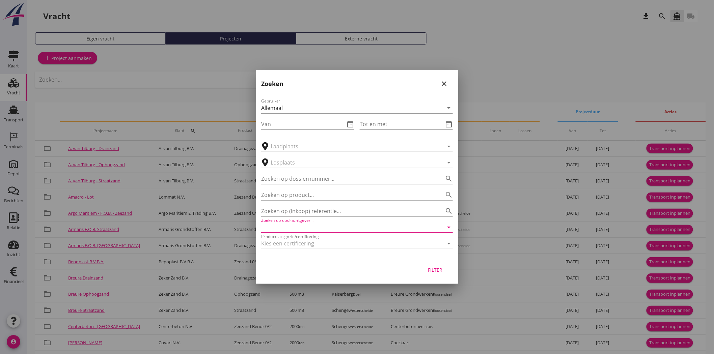
click at [313, 225] on input "Zoeken op opdrachtgever..." at bounding box center [347, 227] width 173 height 11
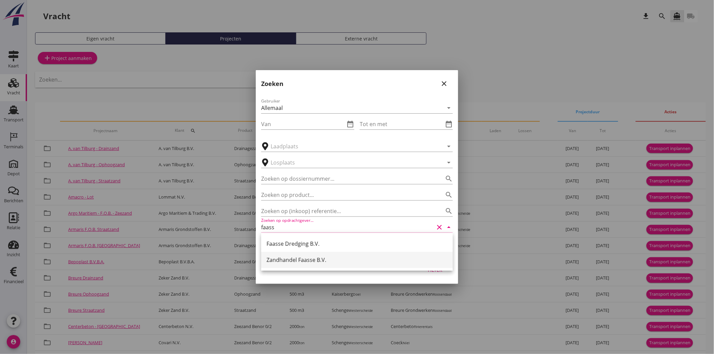
click at [317, 264] on div "Zandhandel Faasse B.V." at bounding box center [356, 260] width 181 height 16
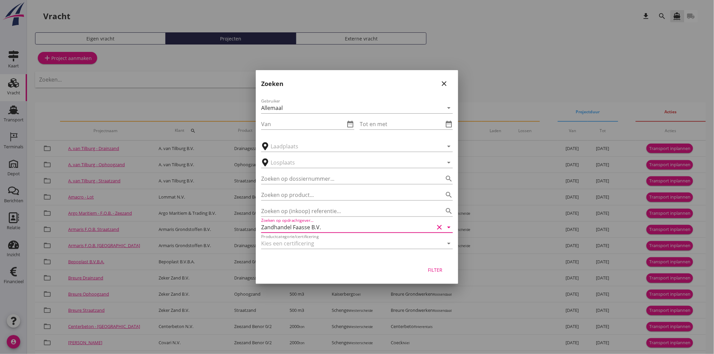
type input "Zandhandel Faasse B.V."
click at [433, 269] on div "Filter" at bounding box center [435, 269] width 19 height 7
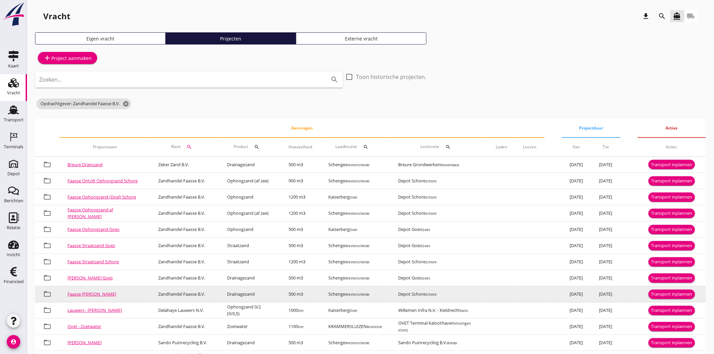
scroll to position [26, 0]
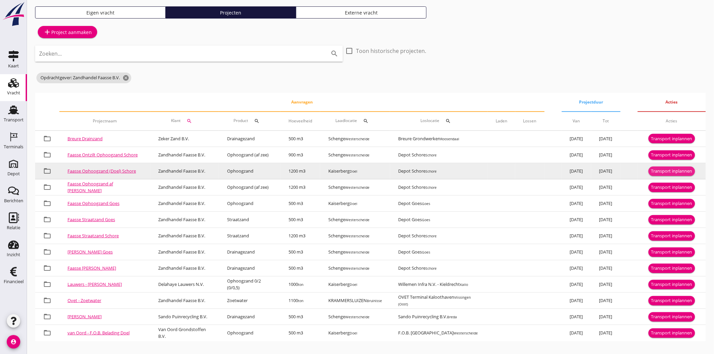
click at [669, 172] on div "Transport inplannen" at bounding box center [671, 171] width 41 height 7
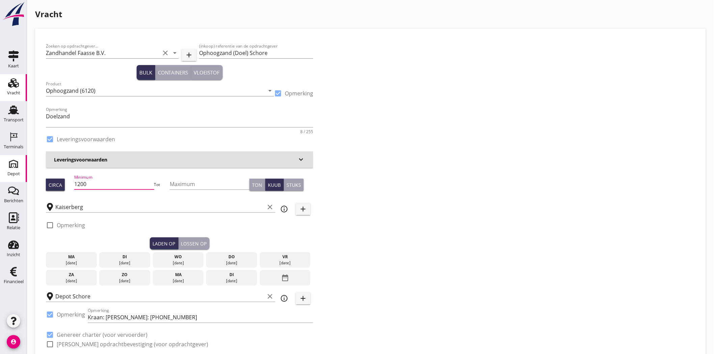
drag, startPoint x: 89, startPoint y: 181, endPoint x: 9, endPoint y: 178, distance: 79.7
type input "300"
click at [498, 159] on div "Zoeken op opdrachtgever... Zandhandel Faasse B.V. clear arrow_drop_down add (in…" at bounding box center [370, 197] width 654 height 317
click at [516, 197] on div "Zoeken op opdrachtgever... Zandhandel Faasse B.V. clear arrow_drop_down add (in…" at bounding box center [370, 197] width 654 height 317
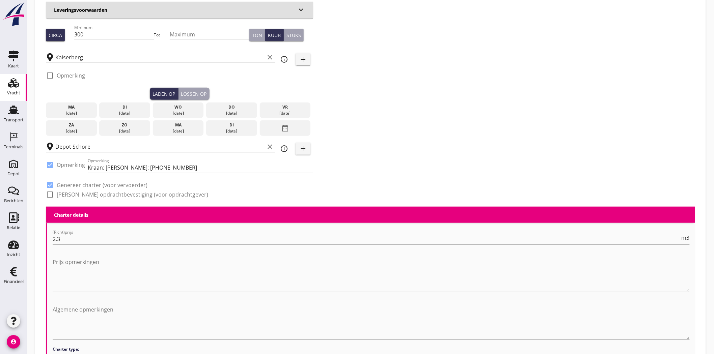
scroll to position [187, 0]
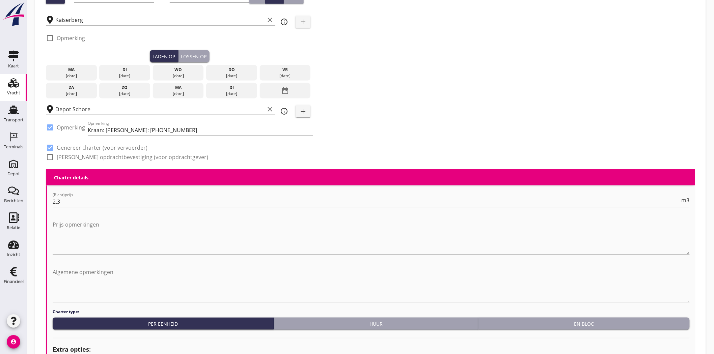
click at [120, 75] on div "[DATE]" at bounding box center [125, 76] width 48 height 6
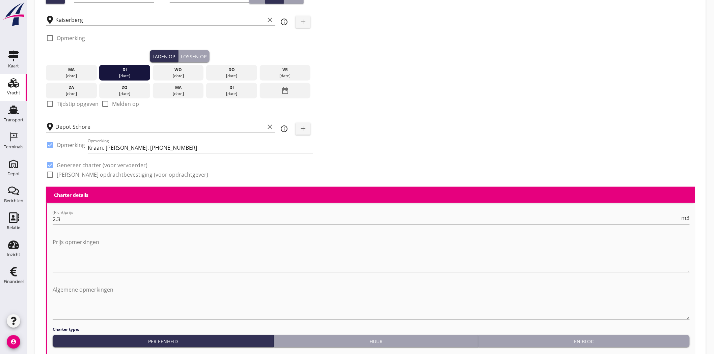
click at [186, 54] on div "Lossen op" at bounding box center [194, 56] width 26 height 7
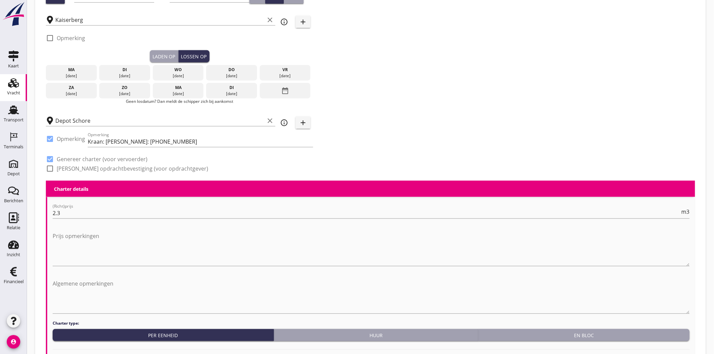
click at [365, 90] on div "Zoeken op opdrachtgever... Zandhandel Faasse B.V. clear arrow_drop_down add (in…" at bounding box center [370, 16] width 654 height 328
click at [185, 69] on div "wo" at bounding box center [178, 70] width 48 height 6
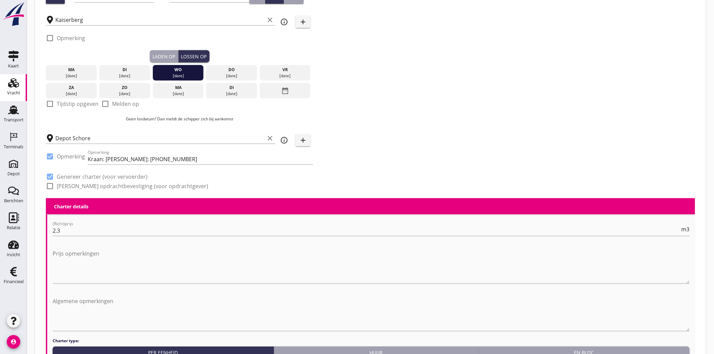
click at [481, 46] on div "Zoeken op opdrachtgever... Zandhandel Faasse B.V. clear arrow_drop_down add (in…" at bounding box center [370, 25] width 654 height 346
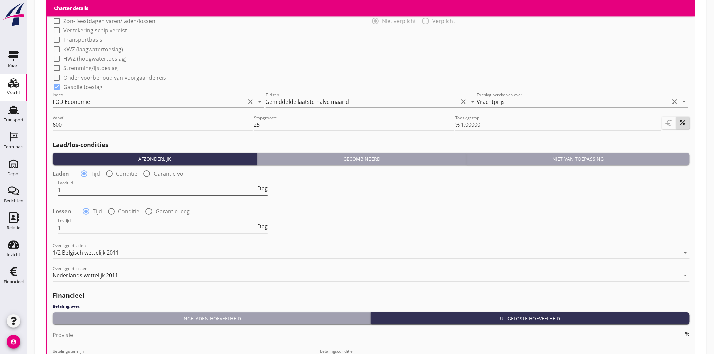
scroll to position [748, 0]
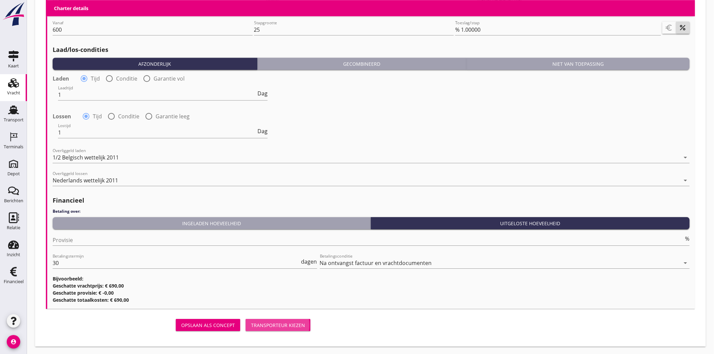
click at [271, 323] on div "Transporteur kiezen" at bounding box center [278, 325] width 54 height 7
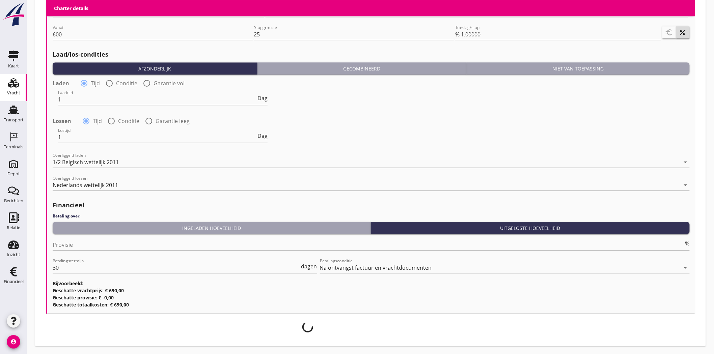
scroll to position [743, 0]
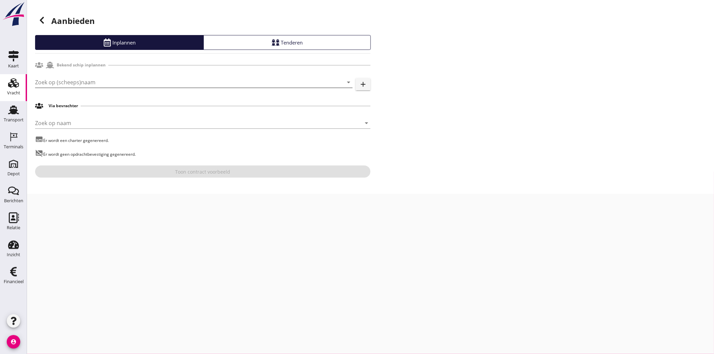
click at [89, 82] on input "Zoek op (scheeps)naam" at bounding box center [184, 82] width 298 height 11
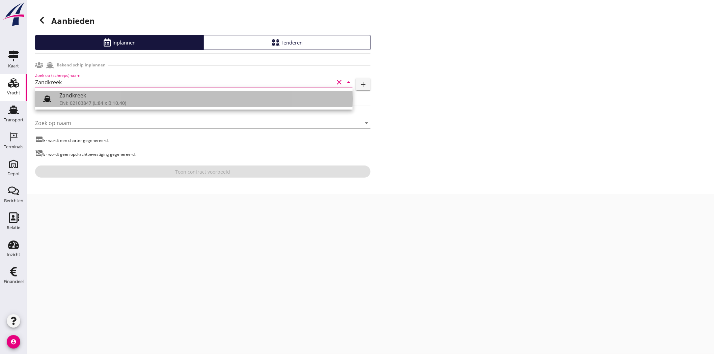
click at [108, 102] on div "ENI: 02103847 (L:84 x B:10.40)" at bounding box center [203, 102] width 288 height 7
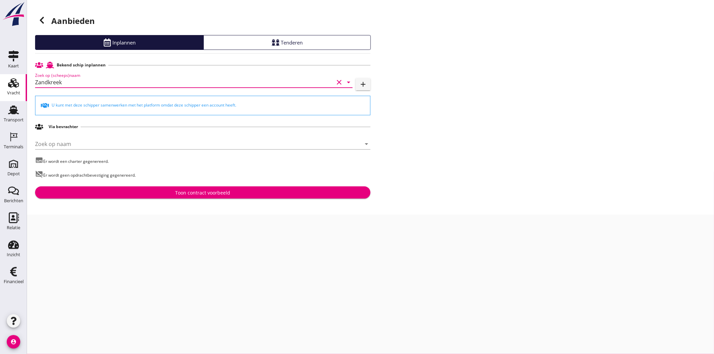
type input "Zandkreek"
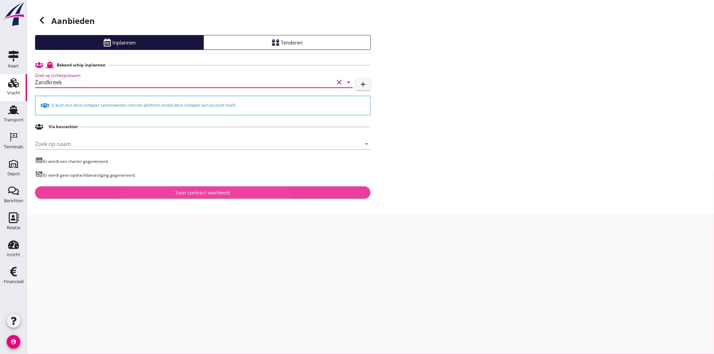
click at [210, 197] on button "Toon contract voorbeeld" at bounding box center [202, 192] width 335 height 12
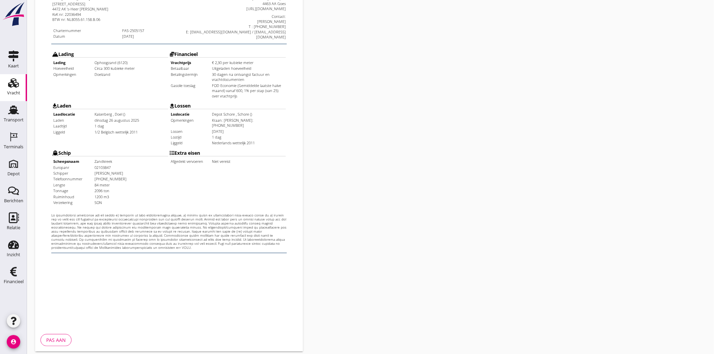
scroll to position [145, 0]
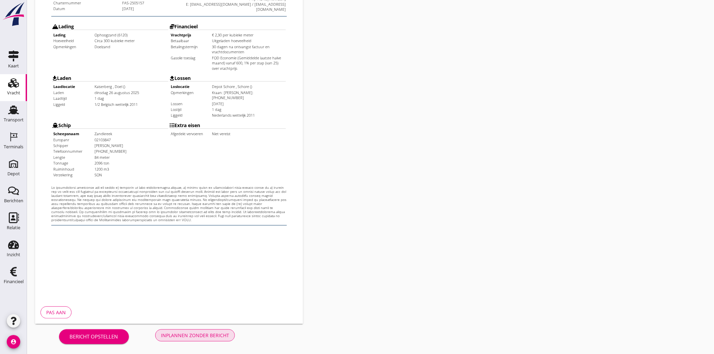
click at [191, 339] on div "Inplannen zonder bericht" at bounding box center [195, 335] width 68 height 7
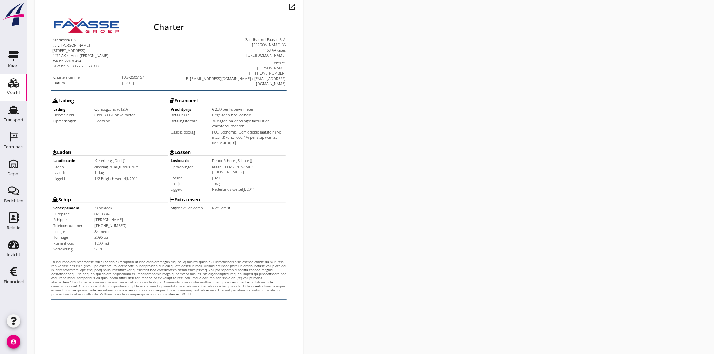
scroll to position [70, 0]
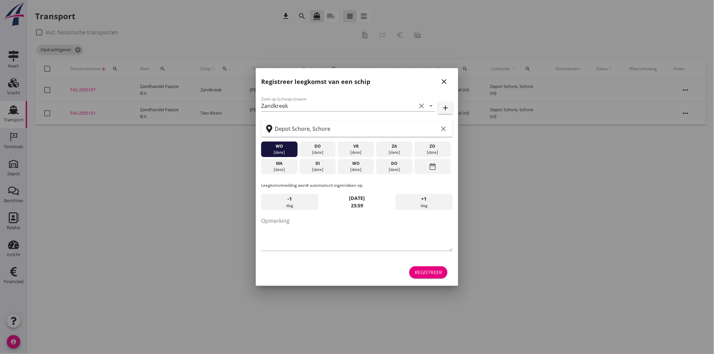
click at [447, 80] on icon "close" at bounding box center [444, 82] width 8 height 8
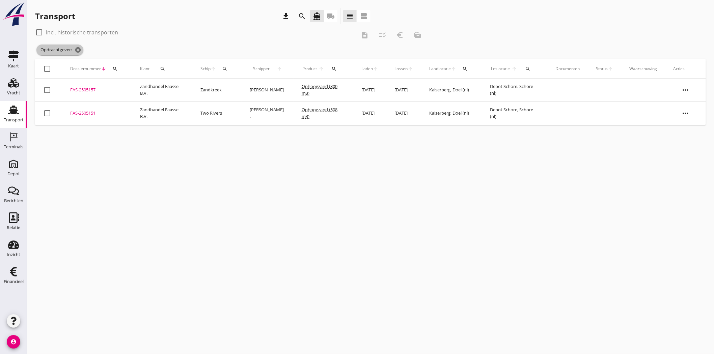
click at [80, 46] on span "Opdrachtgever: cancel" at bounding box center [59, 50] width 47 height 11
click at [78, 49] on icon "cancel" at bounding box center [78, 50] width 7 height 7
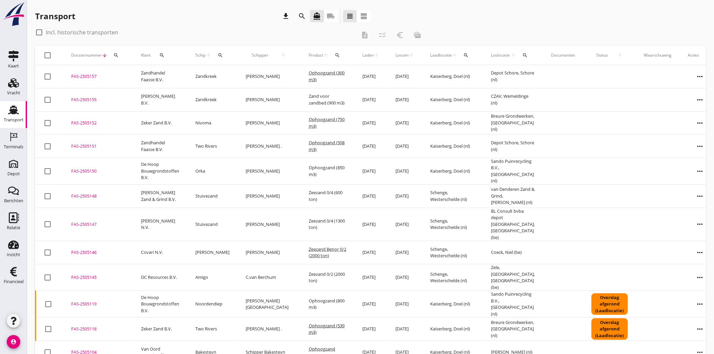
click at [82, 77] on div "FAS-2505157" at bounding box center [98, 76] width 54 height 7
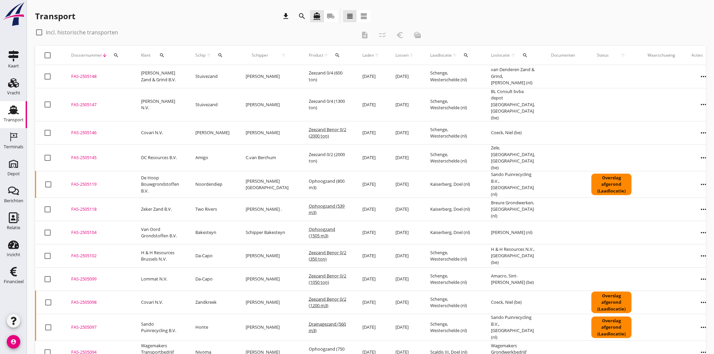
drag, startPoint x: 44, startPoint y: 27, endPoint x: 41, endPoint y: 31, distance: 4.6
click at [44, 28] on div "check_box_outline_blank Incl. historische transporten" at bounding box center [195, 32] width 321 height 11
click at [41, 31] on div at bounding box center [38, 32] width 11 height 11
checkbox input "true"
click at [463, 55] on icon "search" at bounding box center [465, 55] width 5 height 5
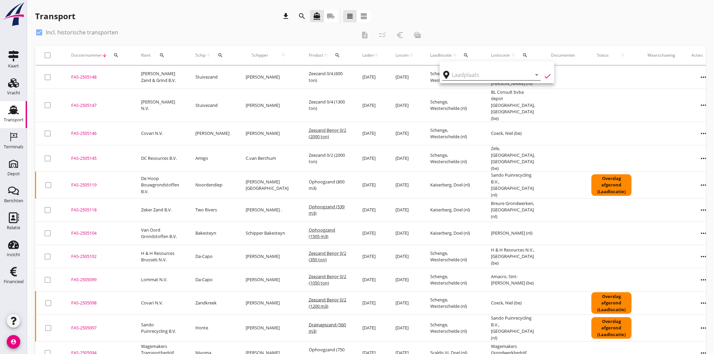
click at [459, 73] on input "text" at bounding box center [487, 74] width 70 height 11
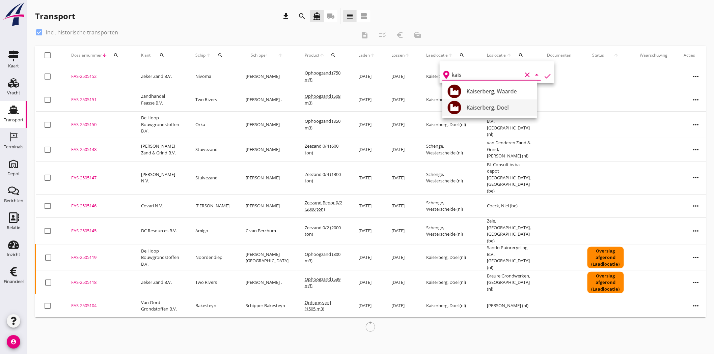
click at [487, 100] on div "Kaiserberg, Doel" at bounding box center [498, 107] width 65 height 16
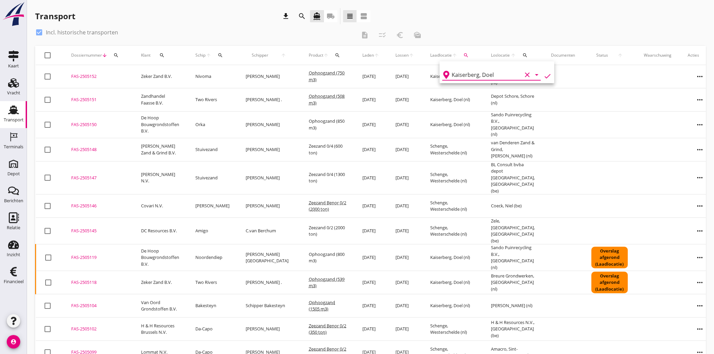
click at [543, 74] on icon "check" at bounding box center [547, 76] width 8 height 8
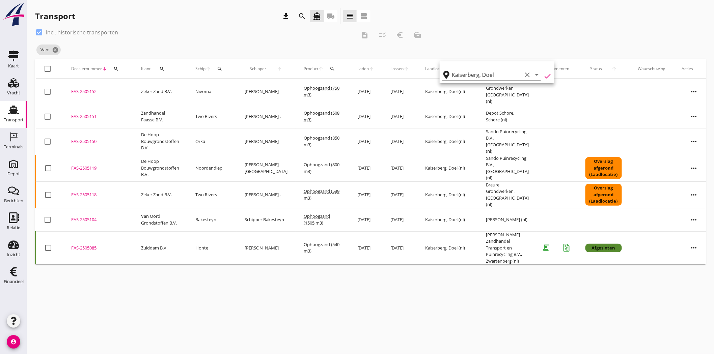
type input "Kaiserberg"
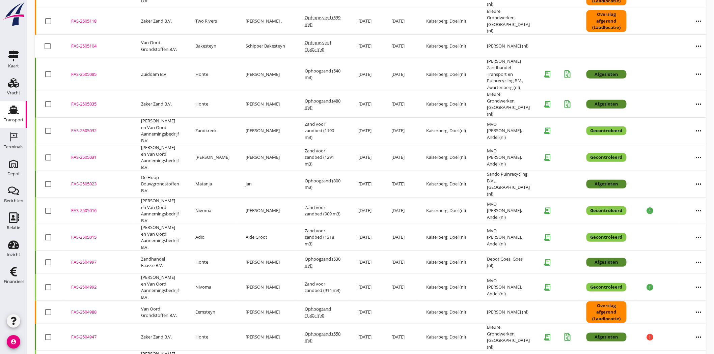
scroll to position [187, 0]
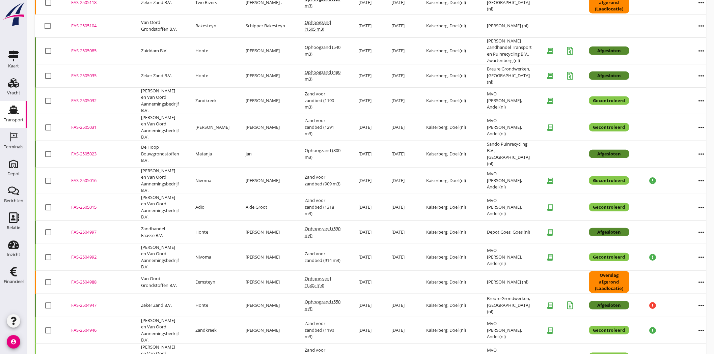
click at [89, 229] on div "FAS-2504997" at bounding box center [98, 232] width 54 height 7
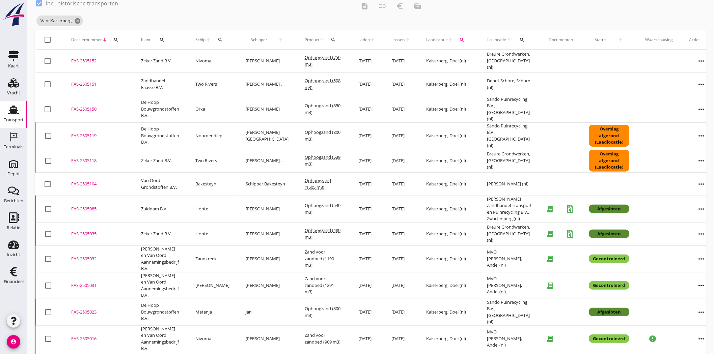
scroll to position [0, 0]
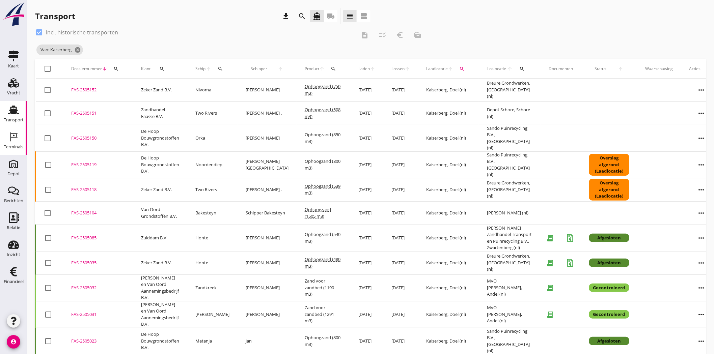
click at [10, 143] on div "Terminals" at bounding box center [14, 146] width 20 height 9
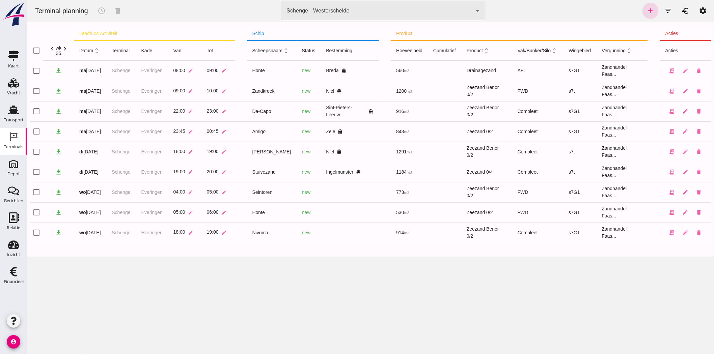
type input "7f603609-51ae-4e75-986b-c9057e559465"
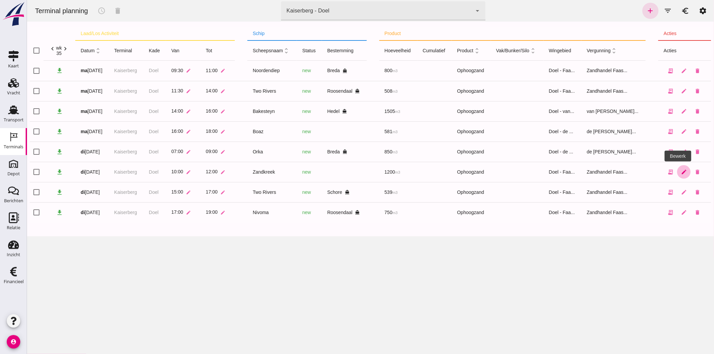
click at [680, 172] on icon "edit" at bounding box center [683, 172] width 6 height 6
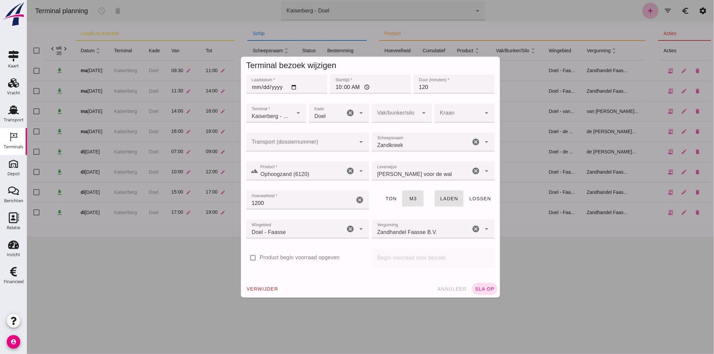
click at [313, 149] on input "Transport (dossiernummer)" at bounding box center [300, 145] width 109 height 8
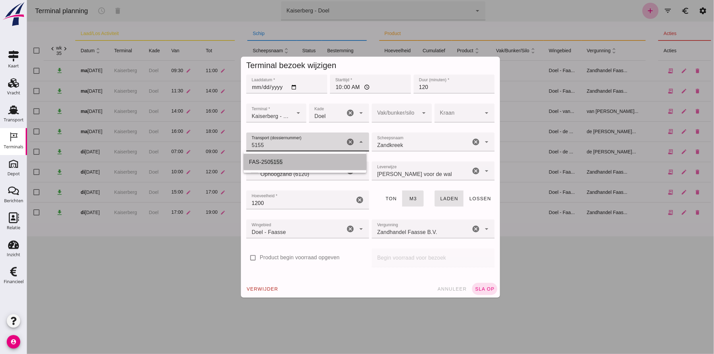
click at [294, 156] on div "FAS-250 5155" at bounding box center [304, 162] width 123 height 16
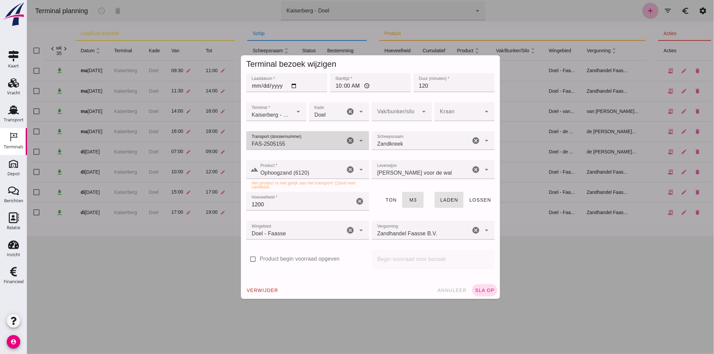
type input "FAS-2505155"
click at [326, 171] on input "Product *" at bounding box center [301, 173] width 86 height 8
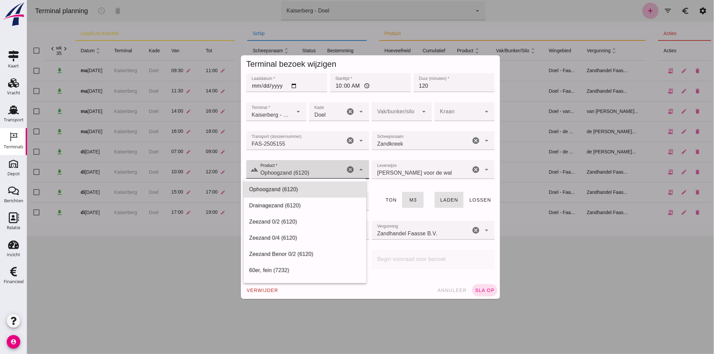
type input "Ophoogzand (6120)"
click at [346, 167] on icon "cancel" at bounding box center [350, 170] width 8 height 8
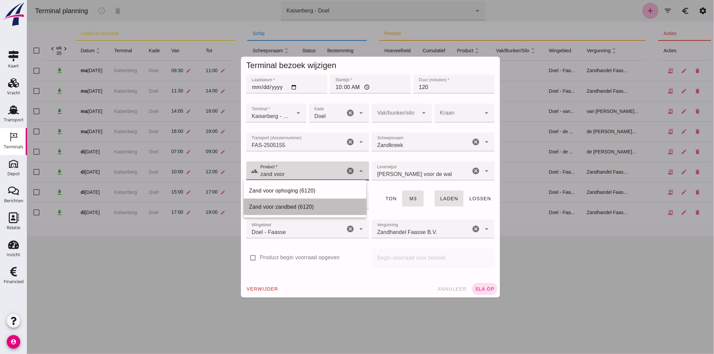
click at [302, 203] on div "Zand voor zandbed (6120)" at bounding box center [305, 207] width 112 height 8
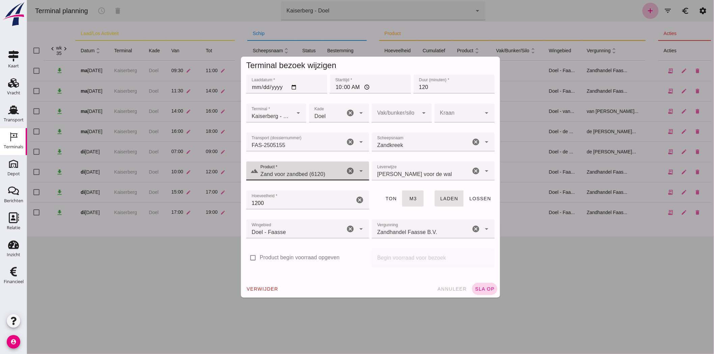
type input "Zand voor zandbed (6120)"
click at [476, 287] on span "sla op" at bounding box center [484, 288] width 20 height 5
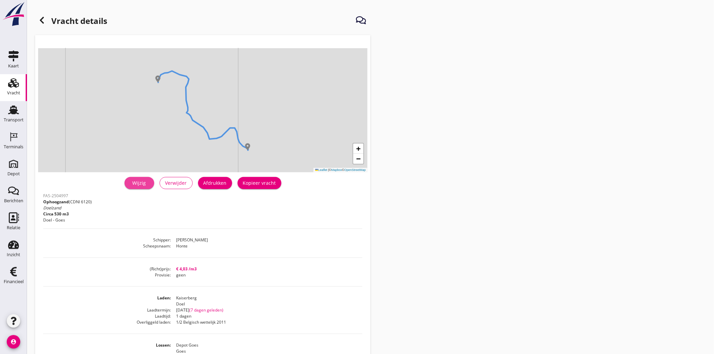
click at [135, 183] on div "Wijzig" at bounding box center [139, 182] width 19 height 7
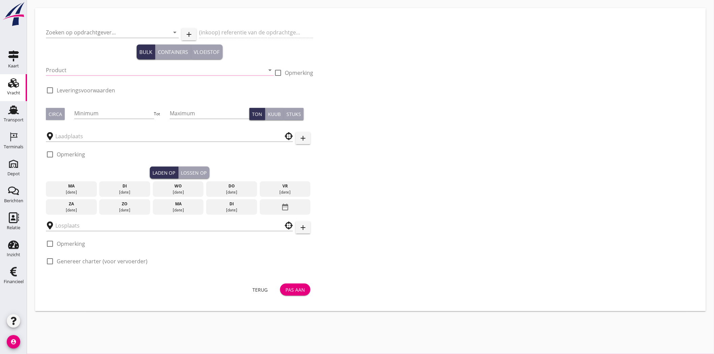
type input "Zandhandel Faasse B.V."
type input "Ophoogzand Goes"
type input "Ophoogzand (6120)"
checkbox input "true"
type input "530"
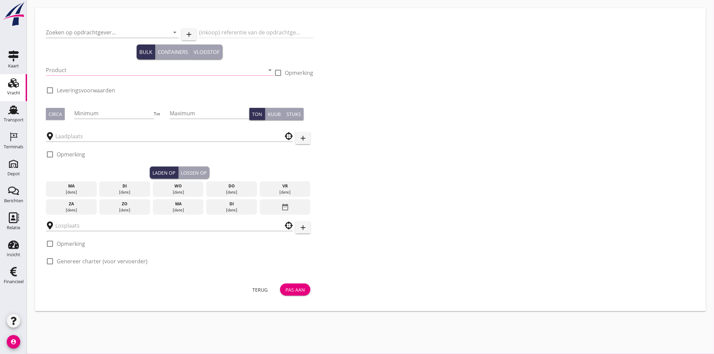
checkbox input "true"
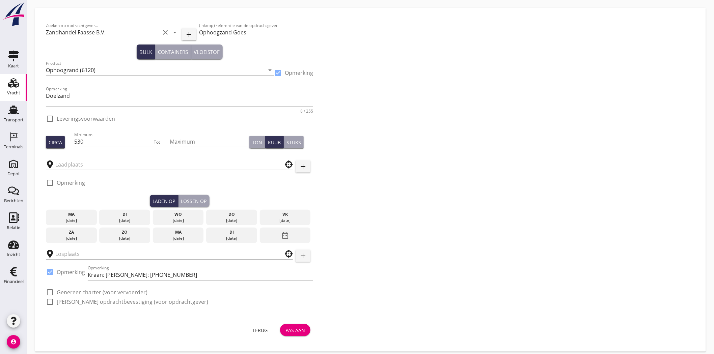
checkbox input "true"
type input "Kaiserberg"
type input "Depot Goes"
checkbox input "true"
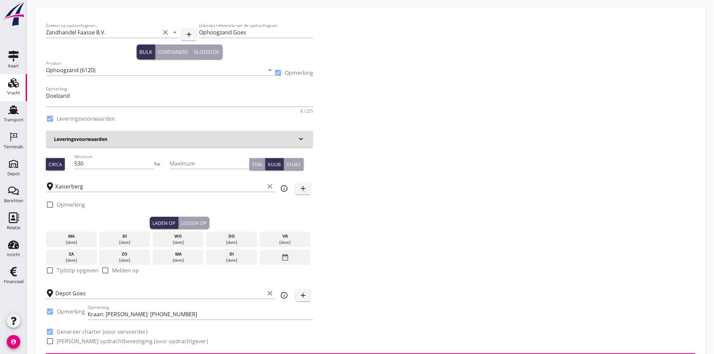
type input "4.03"
checkbox input "false"
radio input "false"
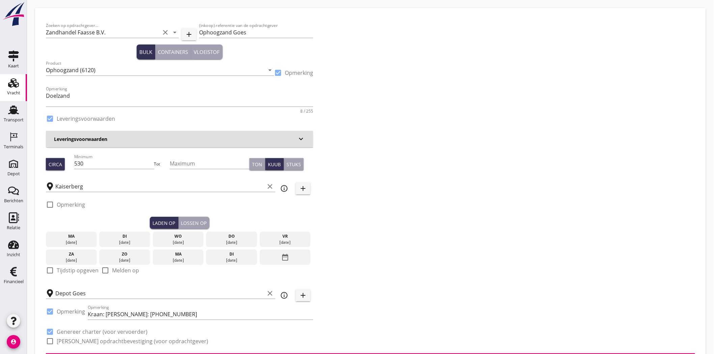
checkbox input "true"
type input "1"
click at [300, 140] on icon "keyboard_arrow_down" at bounding box center [301, 139] width 8 height 8
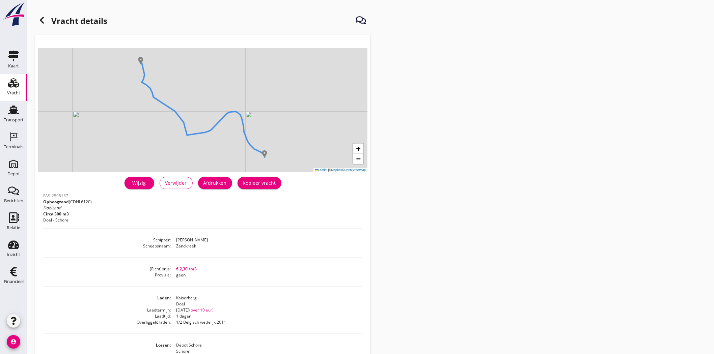
click at [133, 179] on link "Wijzig" at bounding box center [139, 183] width 30 height 12
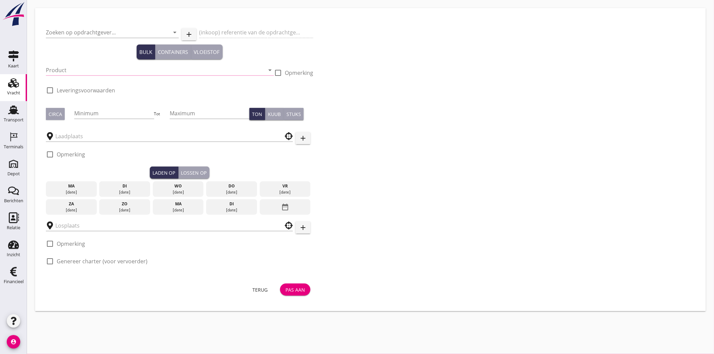
type input "Zandhandel Faasse B.V."
type input "Ophoogzand (Doel) Schore"
type input "Ophoogzand (6120)"
checkbox input "true"
type input "300"
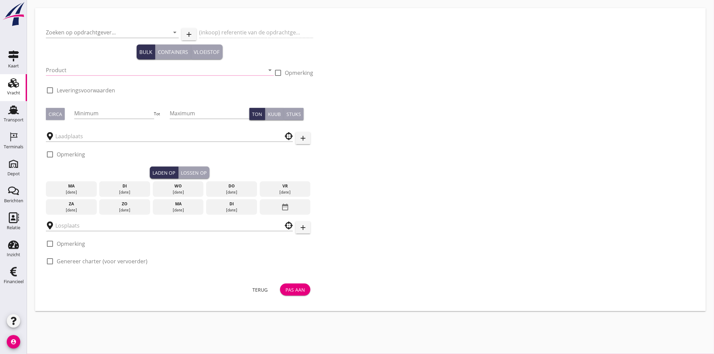
checkbox input "true"
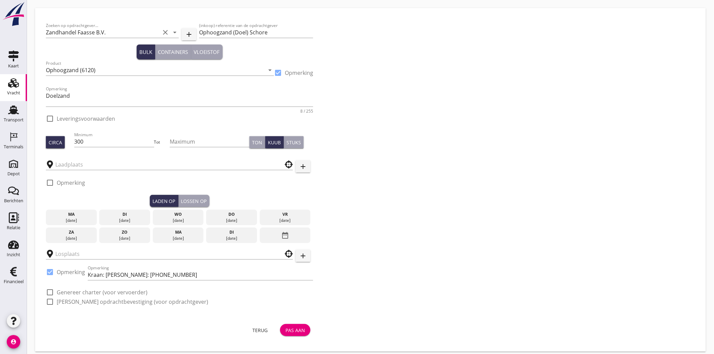
checkbox input "true"
type input "Kaiserberg"
type input "Depot Schore"
checkbox input "true"
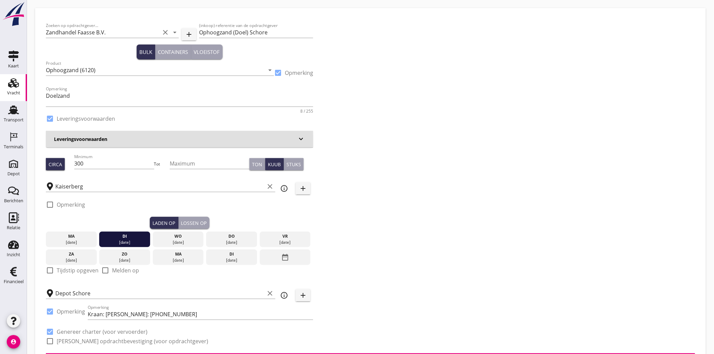
type input "2.3"
checkbox input "false"
radio input "false"
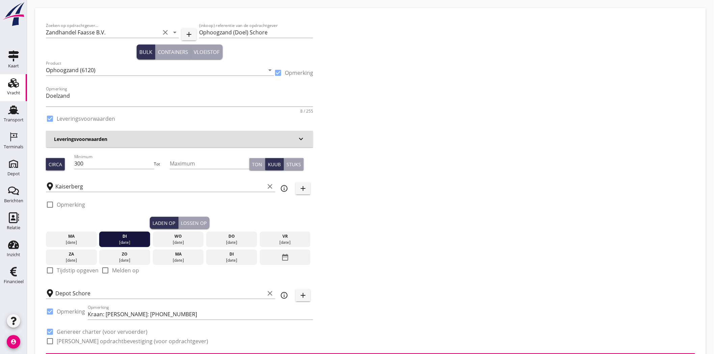
checkbox input "true"
type input "1"
click at [199, 31] on input "Ophoogzand (Doel) Schore" at bounding box center [256, 32] width 114 height 11
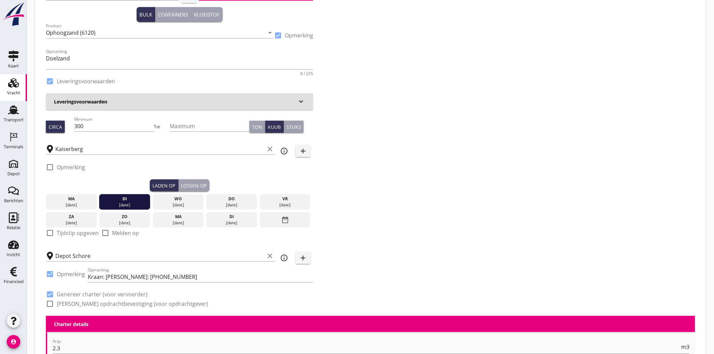
scroll to position [75, 0]
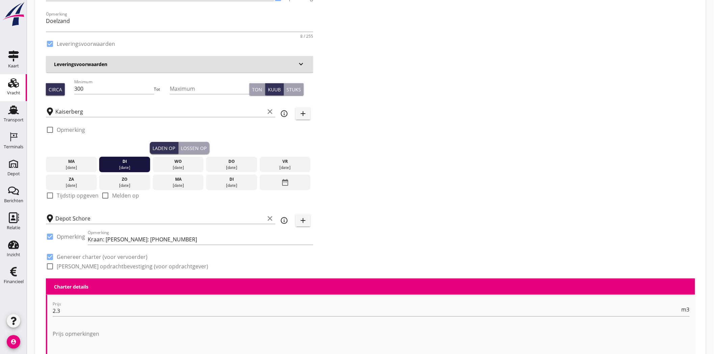
type input "Lichting Ophoogzand (Doel) Schore"
click at [188, 146] on div "Lossen op" at bounding box center [194, 148] width 26 height 7
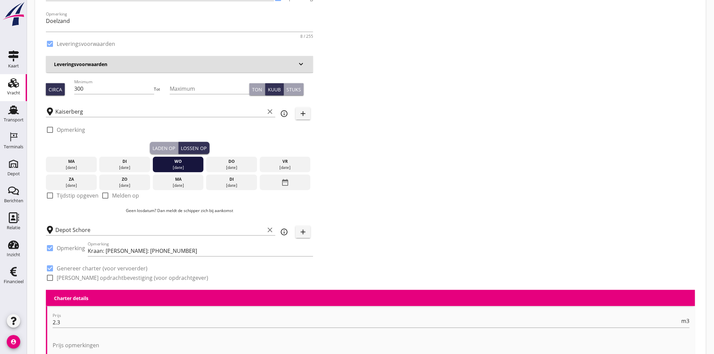
click at [527, 143] on div "Zoeken op opdrachtgever... Zandhandel Faasse B.V. clear arrow_drop_down add (in…" at bounding box center [370, 117] width 654 height 346
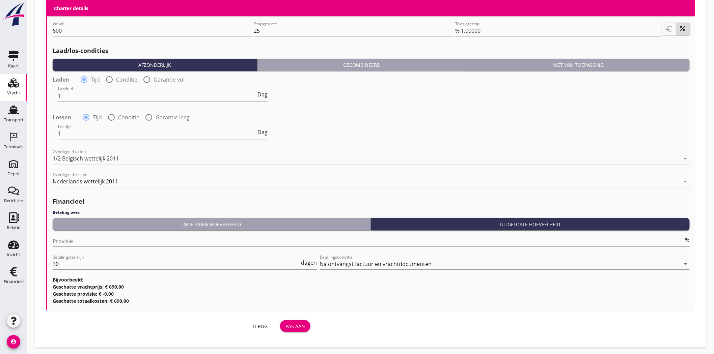
scroll to position [728, 0]
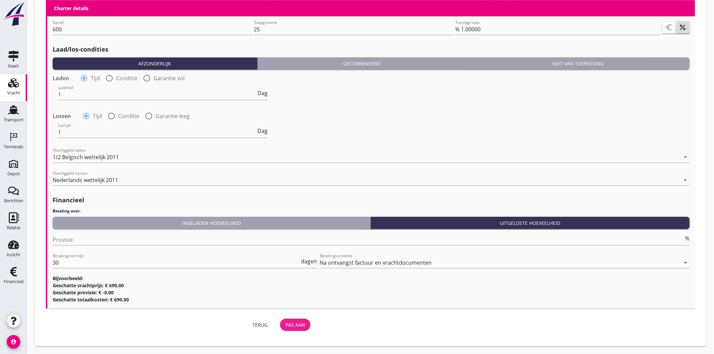
click at [297, 325] on div "Pas aan" at bounding box center [295, 324] width 20 height 7
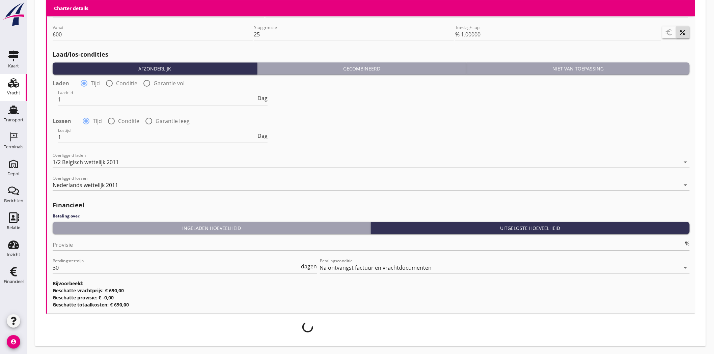
scroll to position [722, 0]
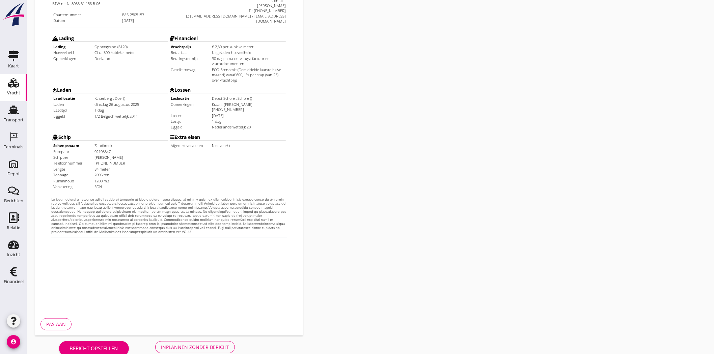
scroll to position [145, 0]
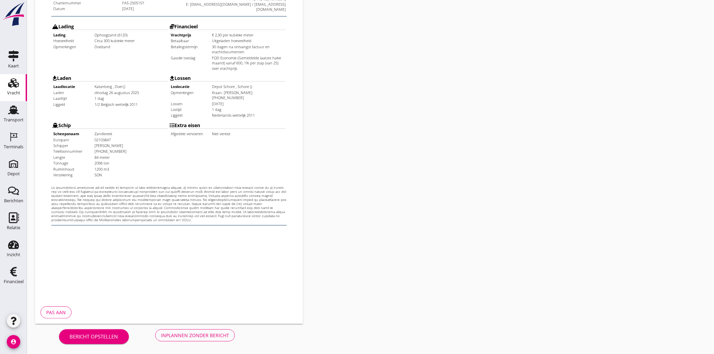
click at [214, 335] on div "Inplannen zonder bericht" at bounding box center [195, 335] width 68 height 7
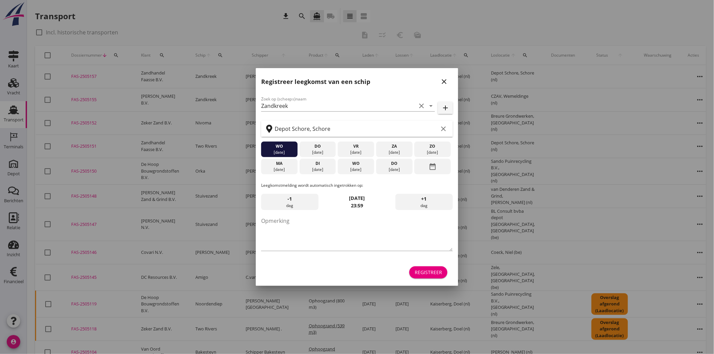
click at [446, 80] on icon "close" at bounding box center [444, 82] width 8 height 8
